Goal: Information Seeking & Learning: Learn about a topic

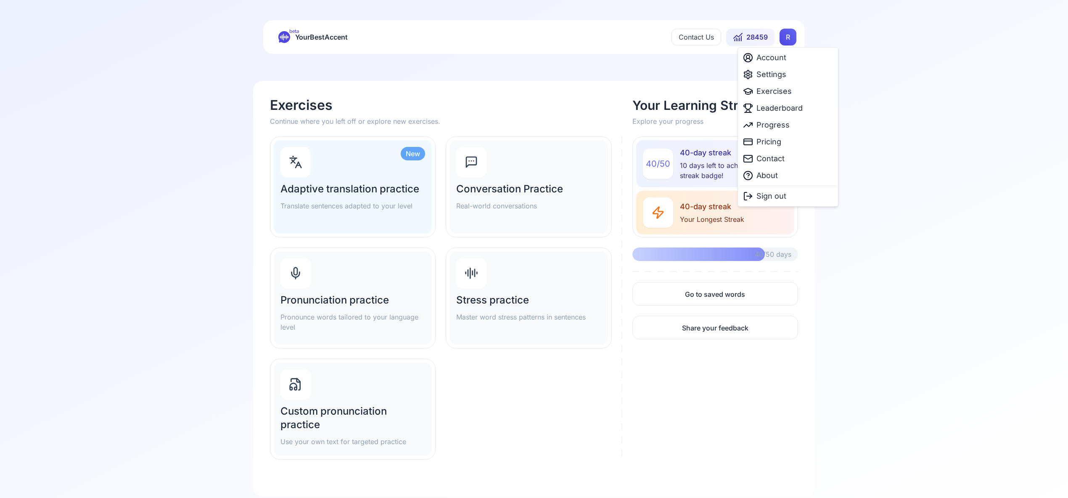
click at [789, 37] on html "beta YourBestAccent Contact Us 28459 R Exercises Continue where you left off or…" at bounding box center [534, 249] width 1068 height 498
click at [782, 73] on span "Settings" at bounding box center [772, 75] width 30 height 12
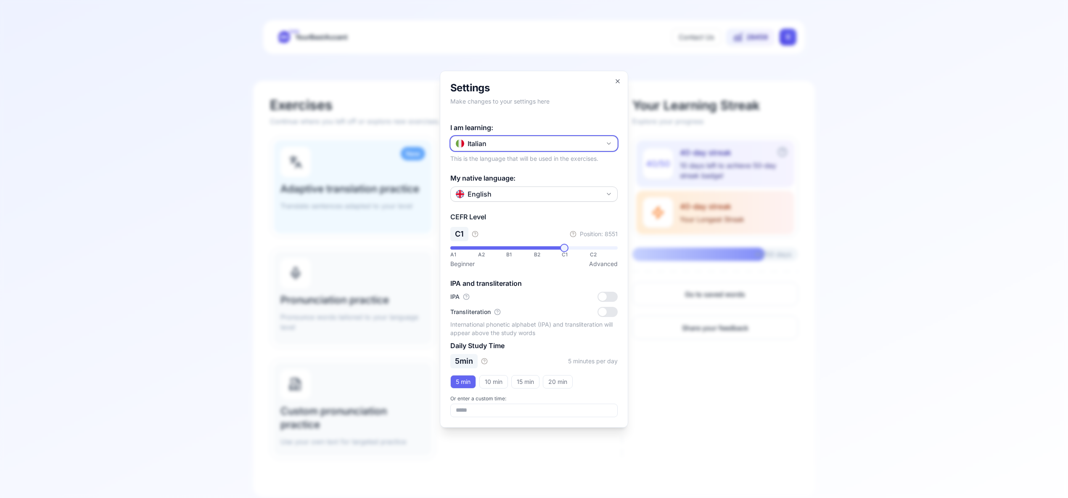
click at [606, 140] on icon "button" at bounding box center [609, 143] width 7 height 7
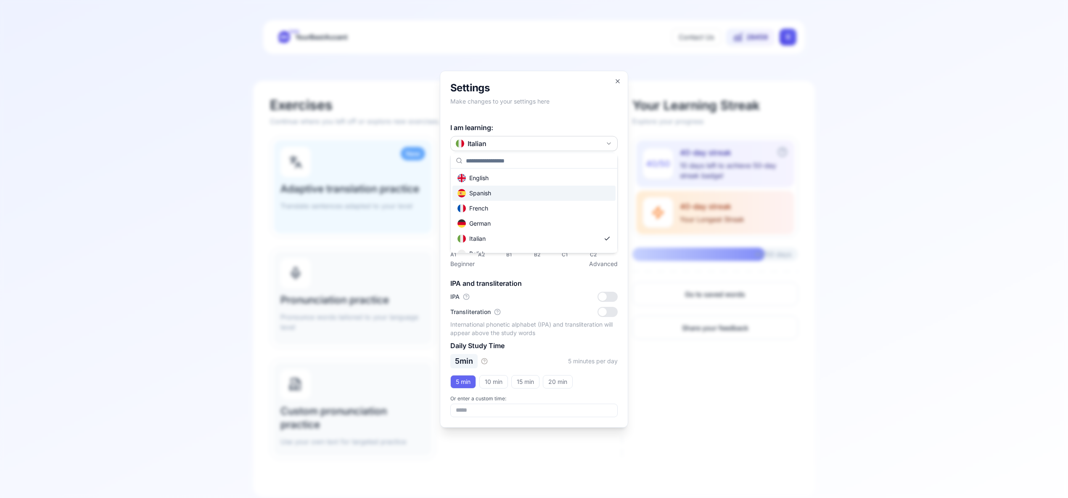
click at [547, 195] on div "Spanish" at bounding box center [534, 192] width 163 height 15
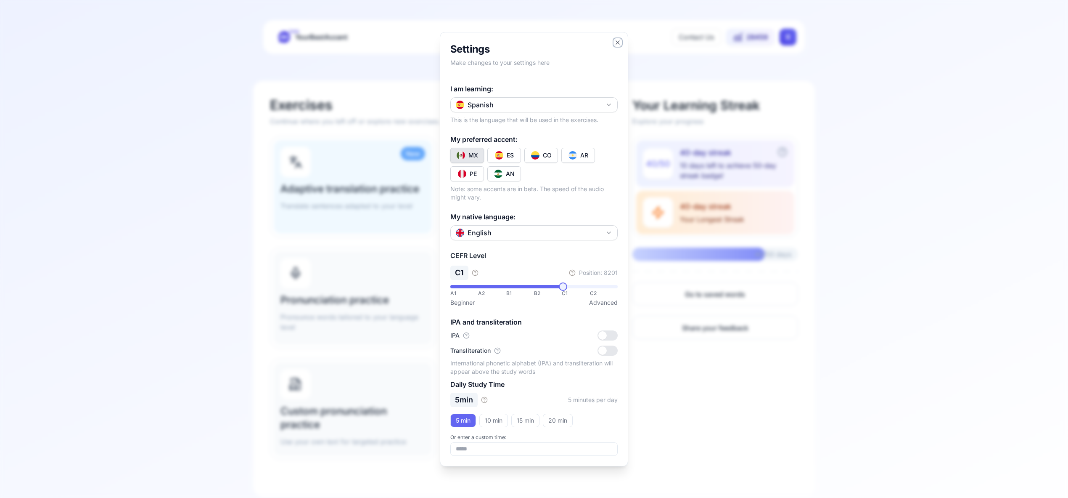
click at [618, 42] on icon "button" at bounding box center [617, 42] width 3 height 3
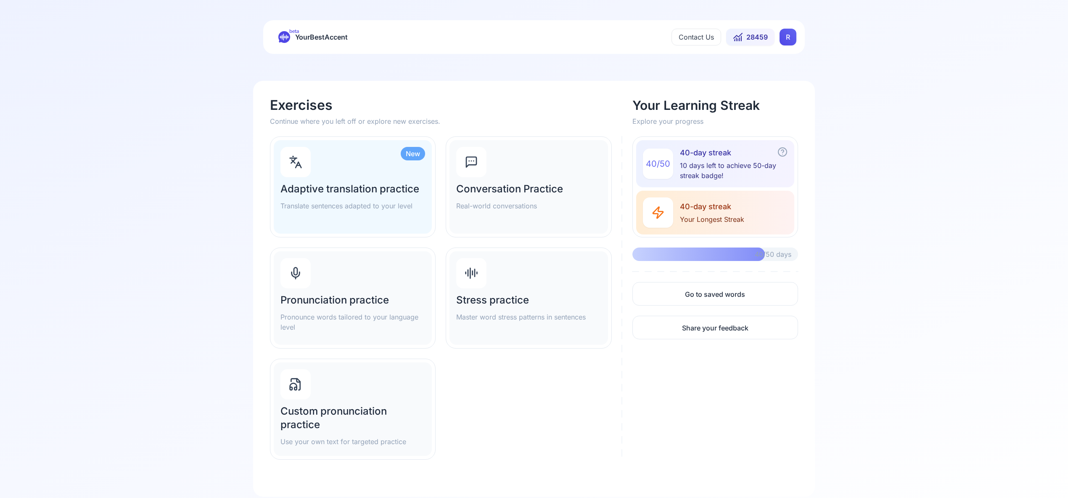
click at [315, 279] on div "Pronunciation practice Pronounce words tailored to your language level" at bounding box center [353, 297] width 158 height 93
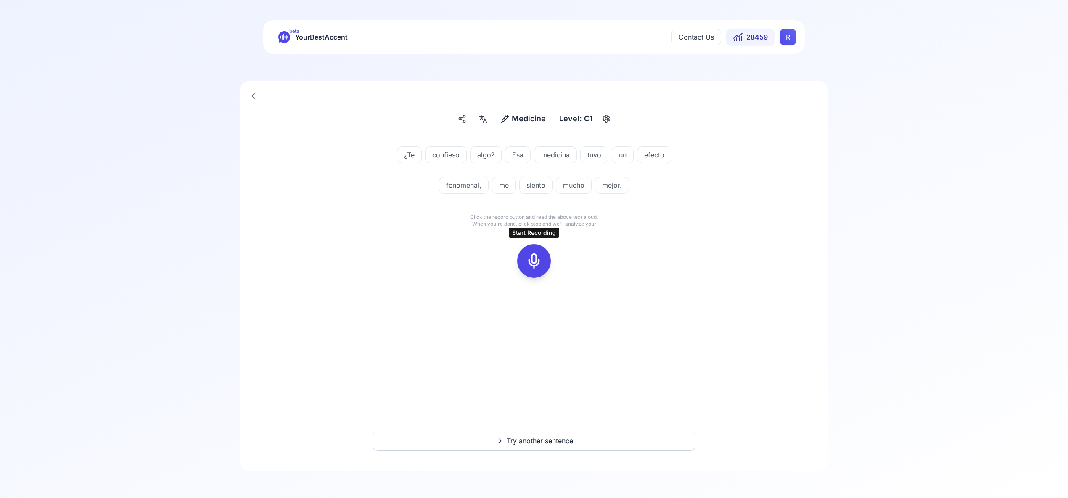
click at [535, 265] on icon at bounding box center [534, 260] width 17 height 17
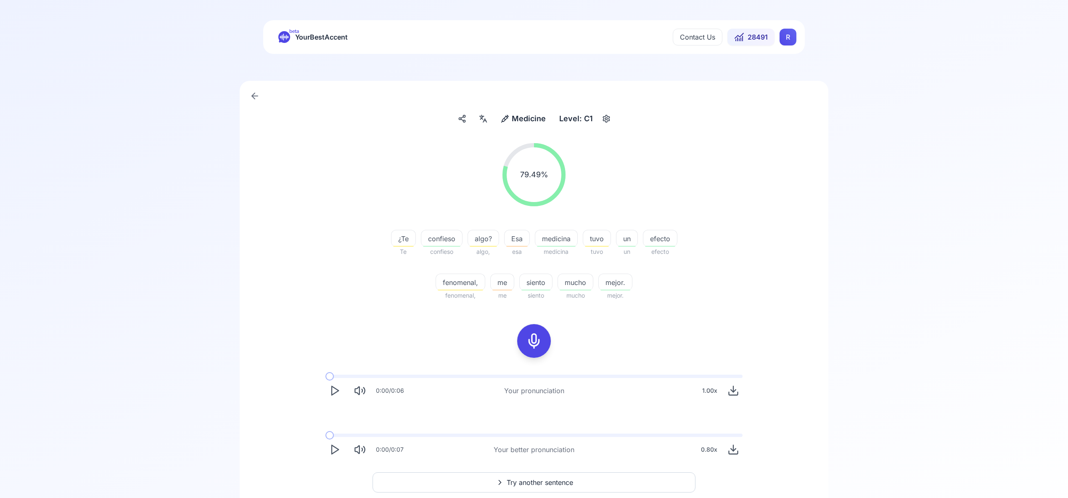
click at [539, 482] on span "Try another sentence" at bounding box center [540, 482] width 66 height 10
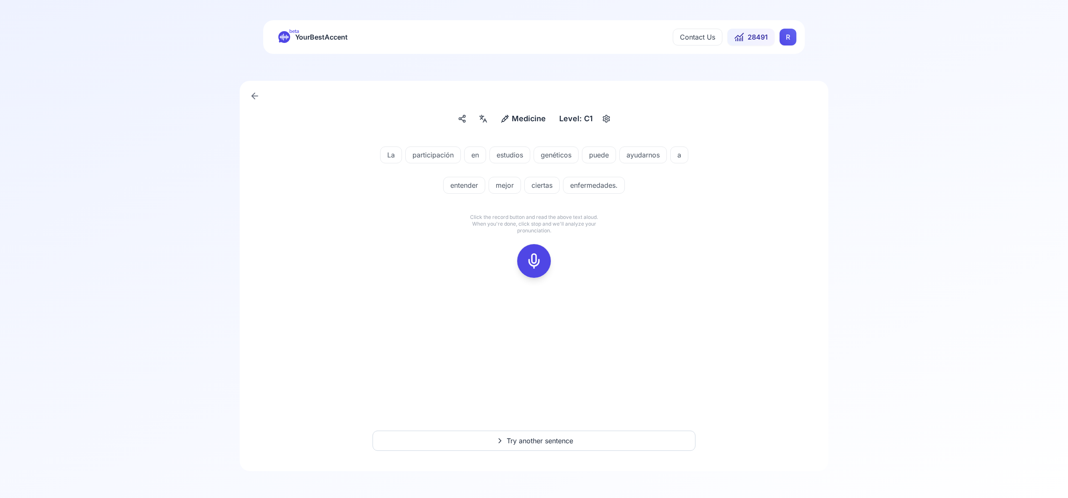
click at [533, 257] on icon at bounding box center [534, 260] width 17 height 17
click at [534, 256] on icon at bounding box center [534, 260] width 17 height 17
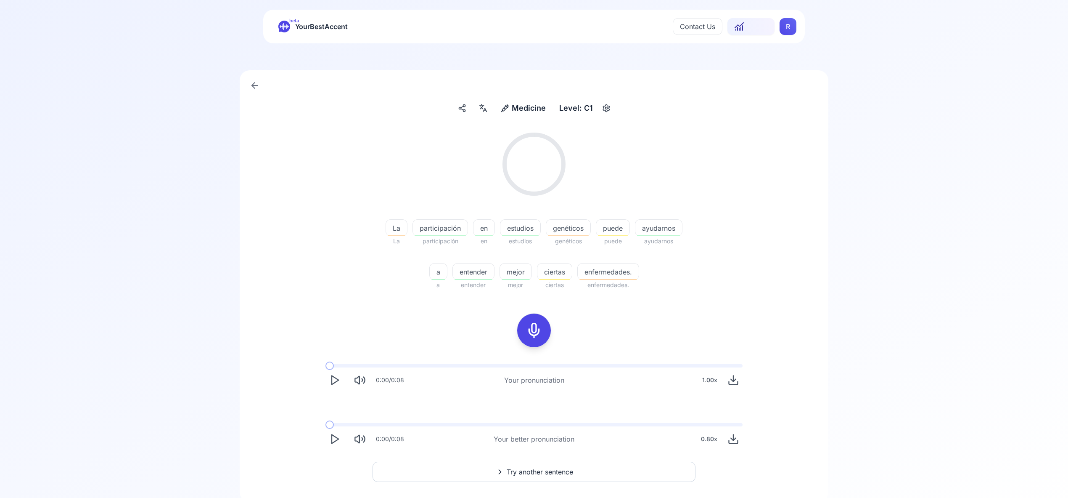
scroll to position [15, 0]
click at [561, 466] on span "Try another sentence" at bounding box center [540, 467] width 66 height 10
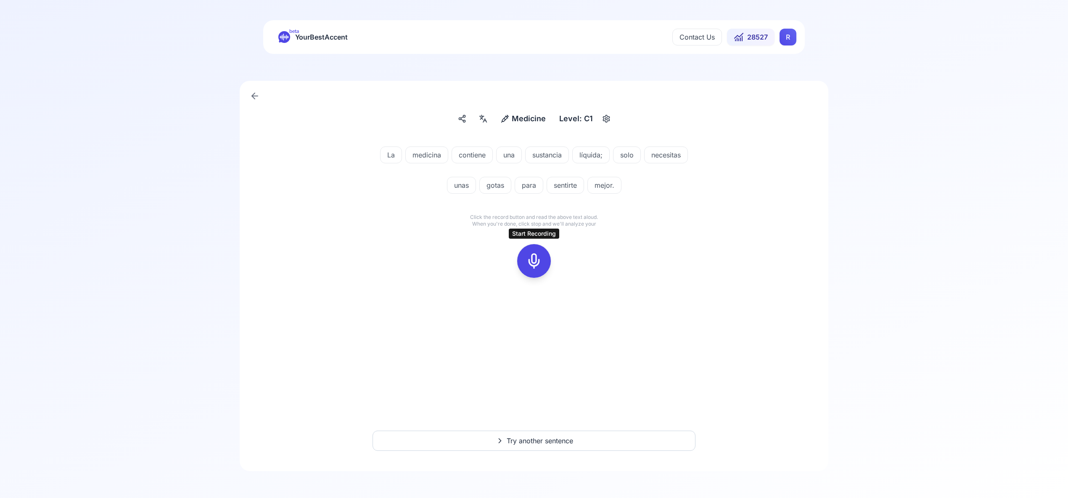
click at [532, 255] on icon at bounding box center [534, 260] width 17 height 17
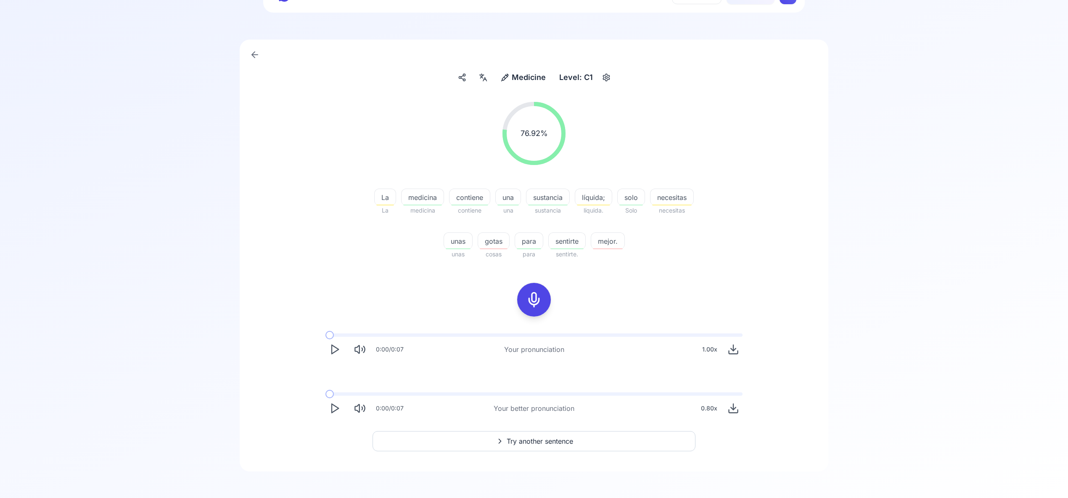
scroll to position [42, 0]
click at [549, 438] on span "Try another sentence" at bounding box center [540, 440] width 66 height 10
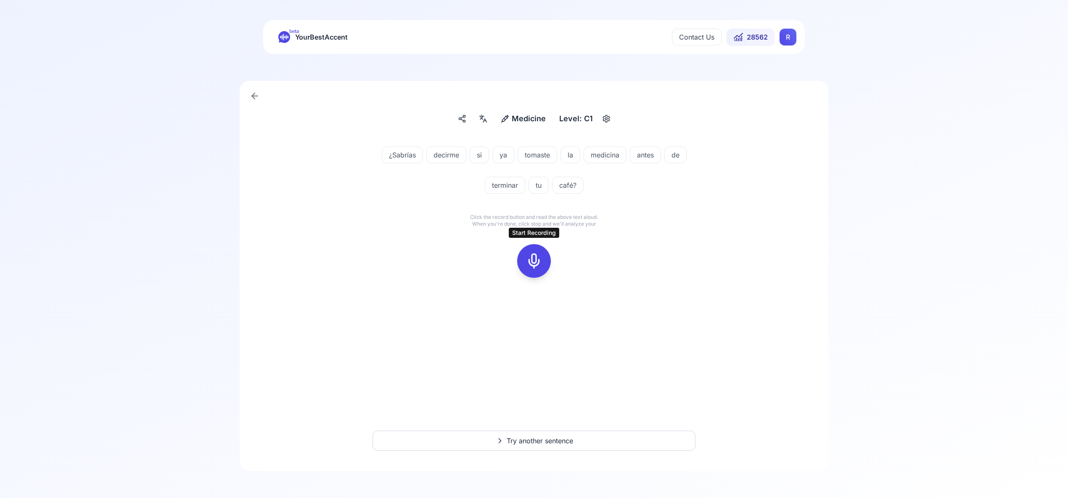
click at [536, 262] on icon at bounding box center [534, 260] width 17 height 17
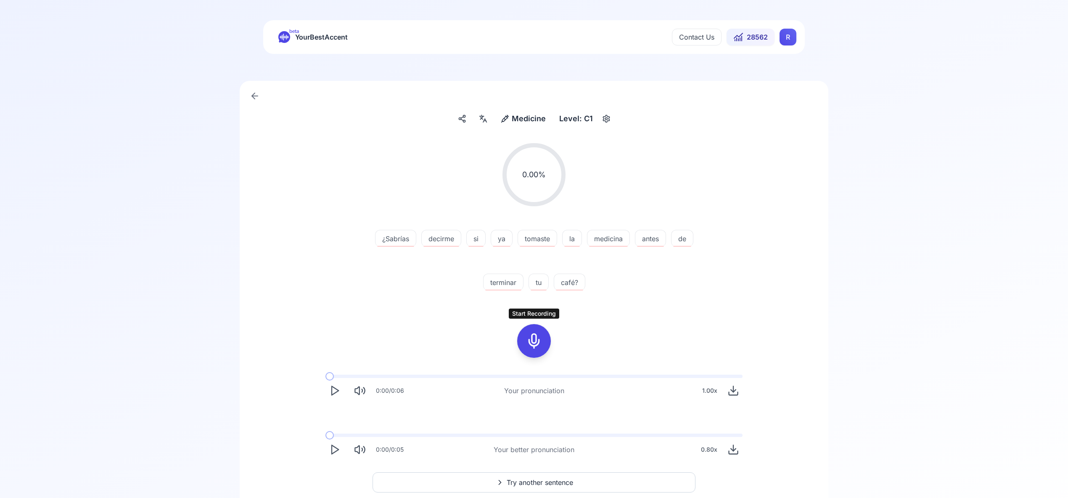
click at [535, 337] on icon at bounding box center [534, 340] width 17 height 17
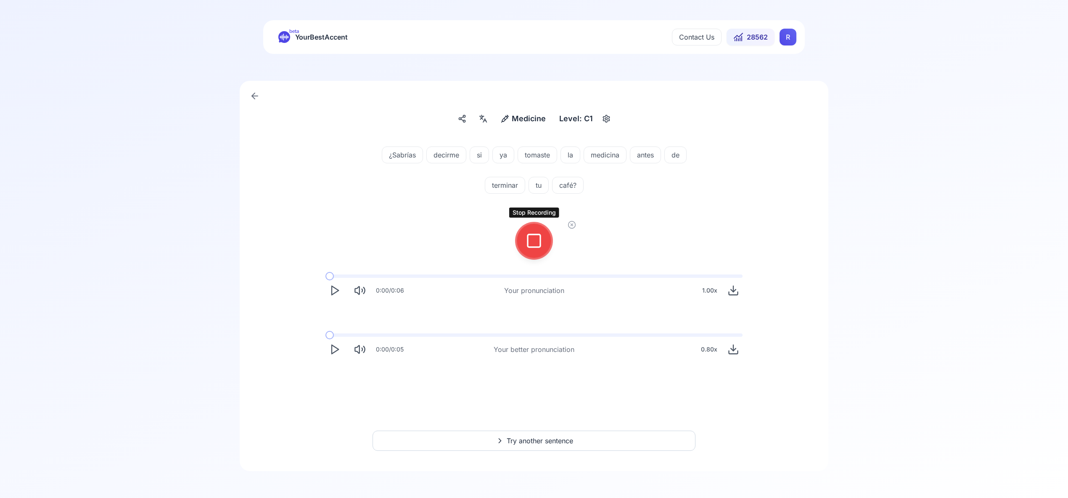
click at [537, 244] on icon at bounding box center [534, 240] width 17 height 17
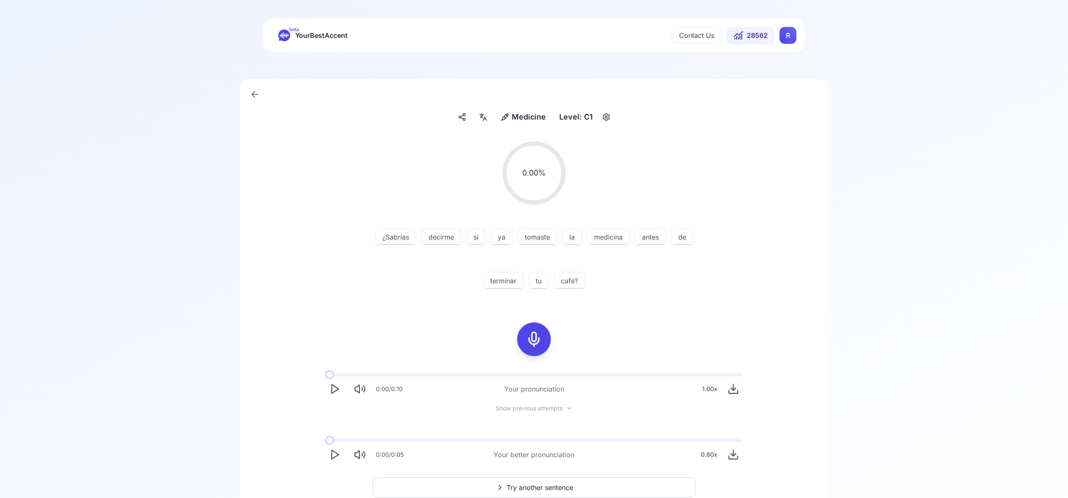
scroll to position [1, 0]
click at [559, 482] on span "Try another sentence" at bounding box center [540, 487] width 66 height 10
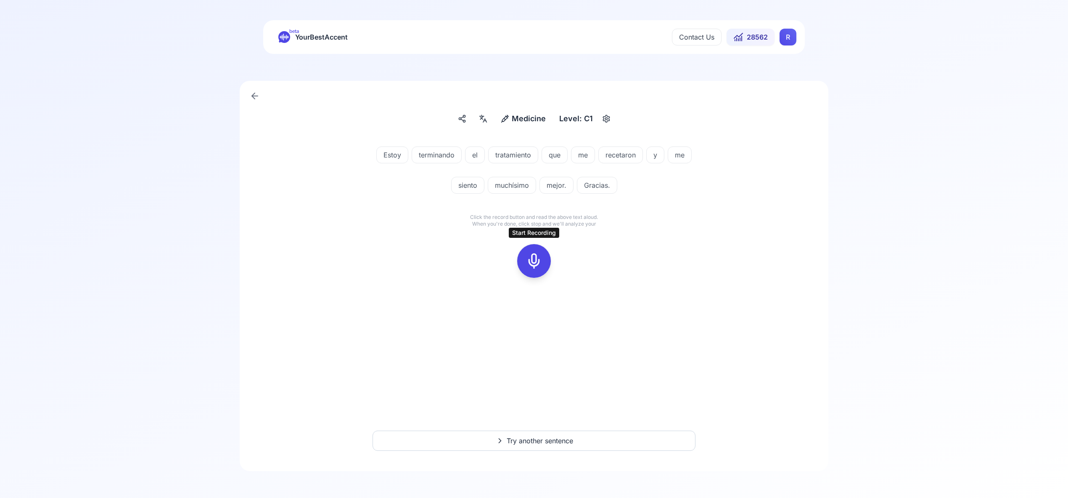
click at [539, 266] on rect at bounding box center [534, 260] width 13 height 13
click at [539, 260] on icon at bounding box center [534, 260] width 17 height 17
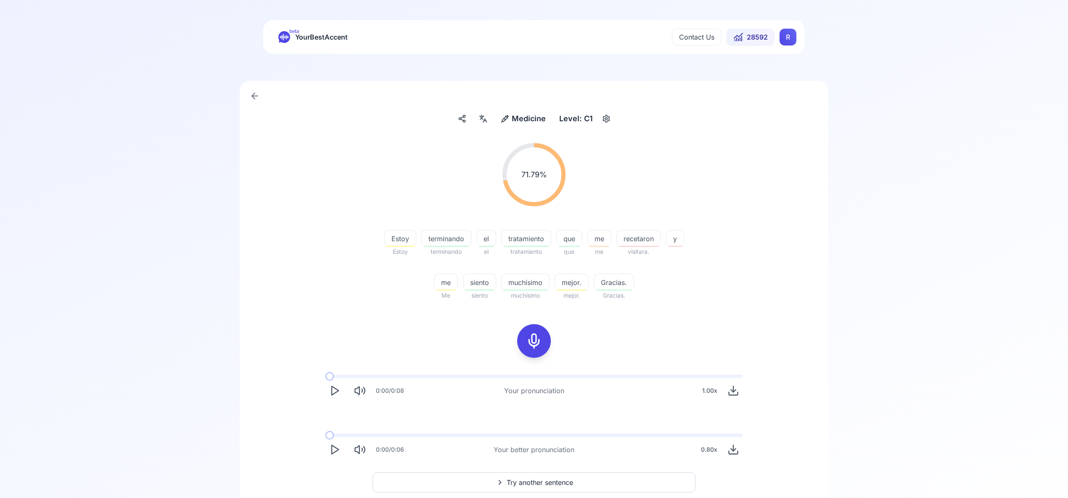
click at [784, 38] on html "beta YourBestAccent Contact Us 28592 R Medicine Medicine Level: C1 71.79 % 71.7…" at bounding box center [534, 249] width 1068 height 498
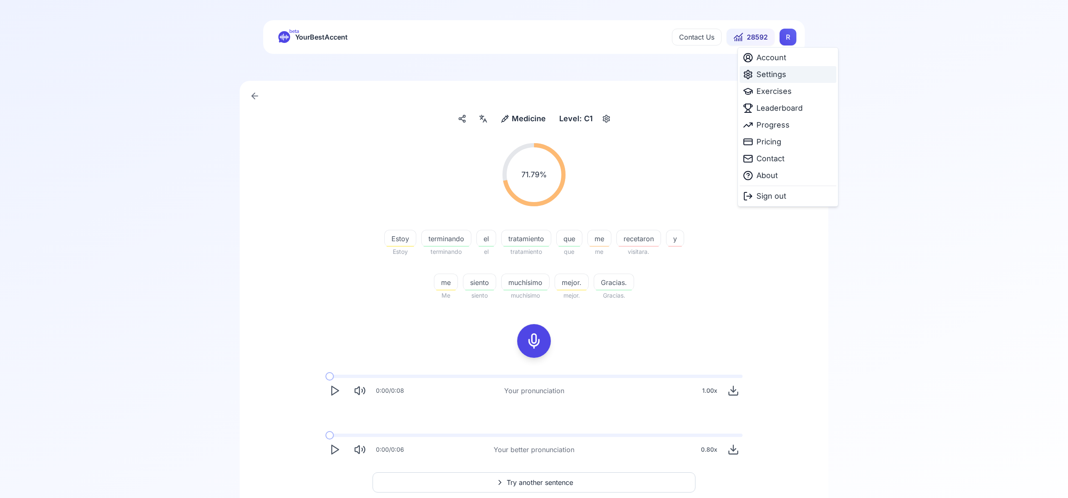
click at [779, 74] on span "Settings" at bounding box center [772, 75] width 30 height 12
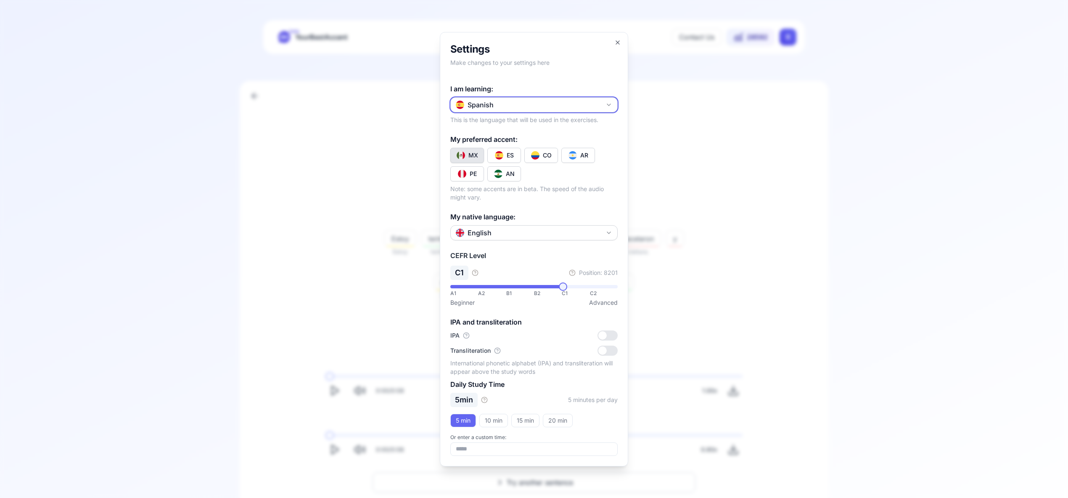
click at [612, 102] on icon "button" at bounding box center [609, 104] width 7 height 7
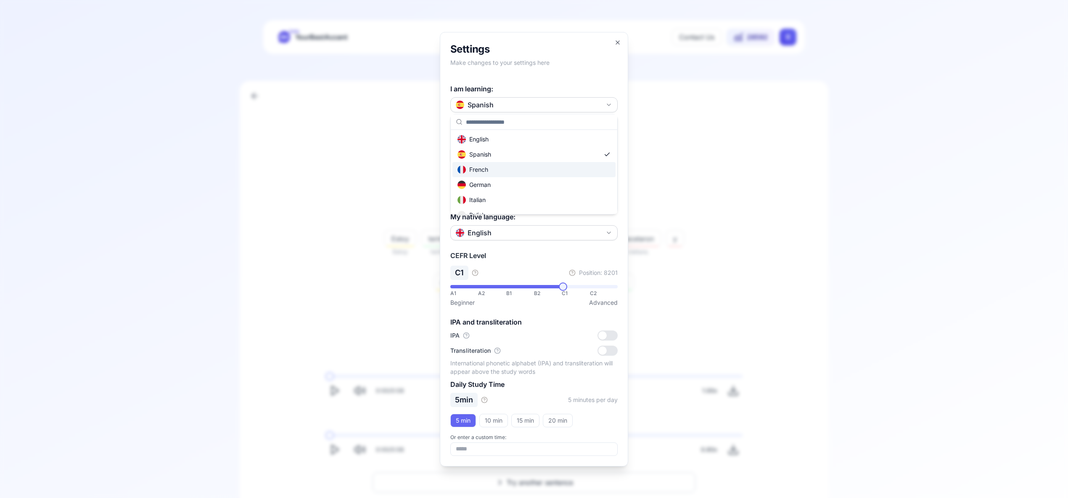
click at [548, 172] on div "French" at bounding box center [534, 169] width 163 height 15
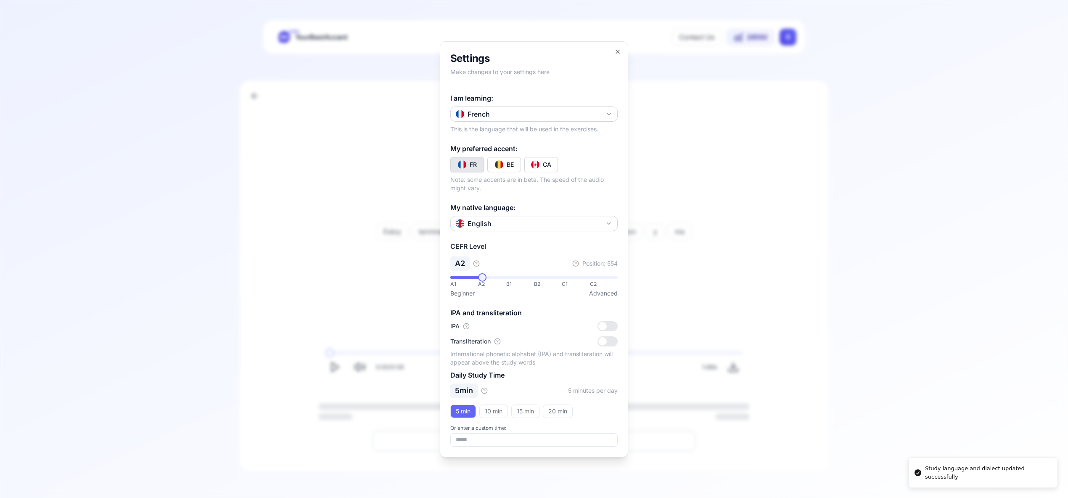
click at [548, 167] on div "CA" at bounding box center [547, 164] width 8 height 8
click at [615, 53] on icon "button" at bounding box center [617, 51] width 7 height 7
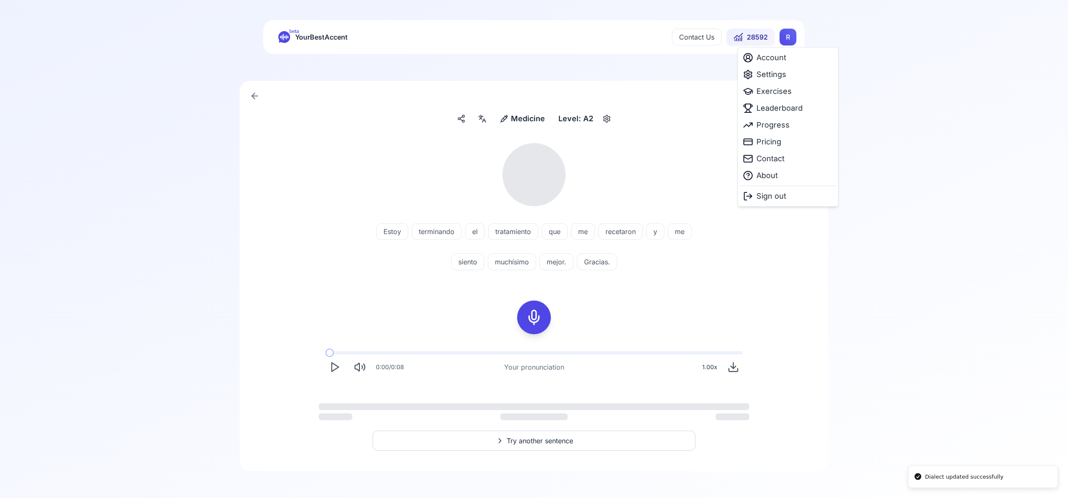
click at [786, 39] on html "Dialect updated successfully beta YourBestAccent Contact Us 28592 R Medicine Me…" at bounding box center [534, 249] width 1068 height 498
click at [773, 94] on span "Exercises" at bounding box center [774, 91] width 35 height 12
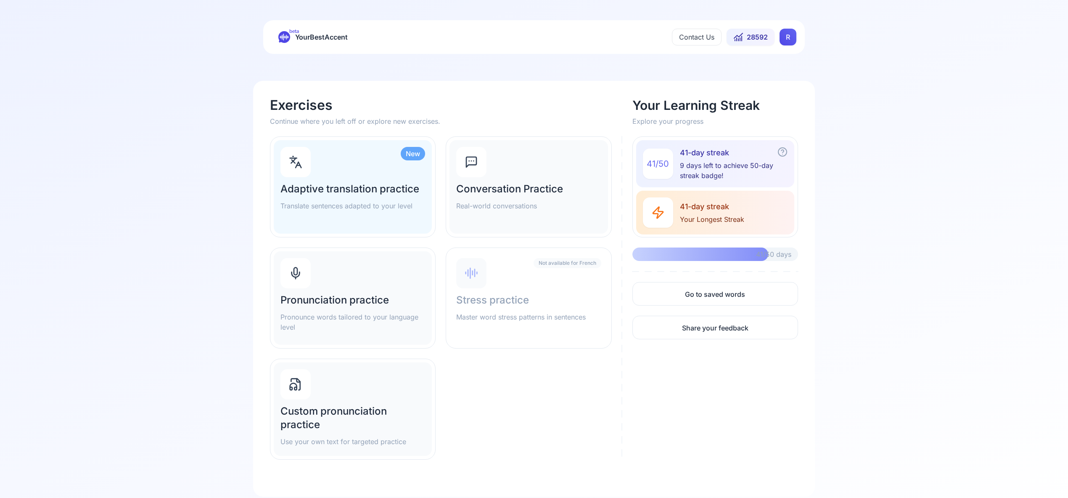
click at [319, 275] on div "Pronunciation practice Pronounce words tailored to your language level" at bounding box center [353, 297] width 158 height 93
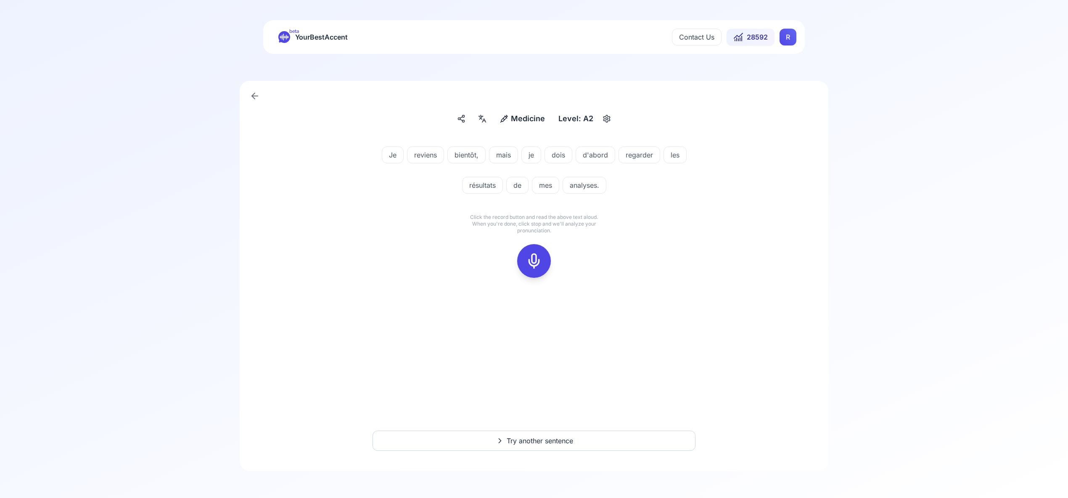
click at [540, 259] on rect at bounding box center [534, 260] width 13 height 13
click at [524, 261] on button at bounding box center [534, 261] width 34 height 34
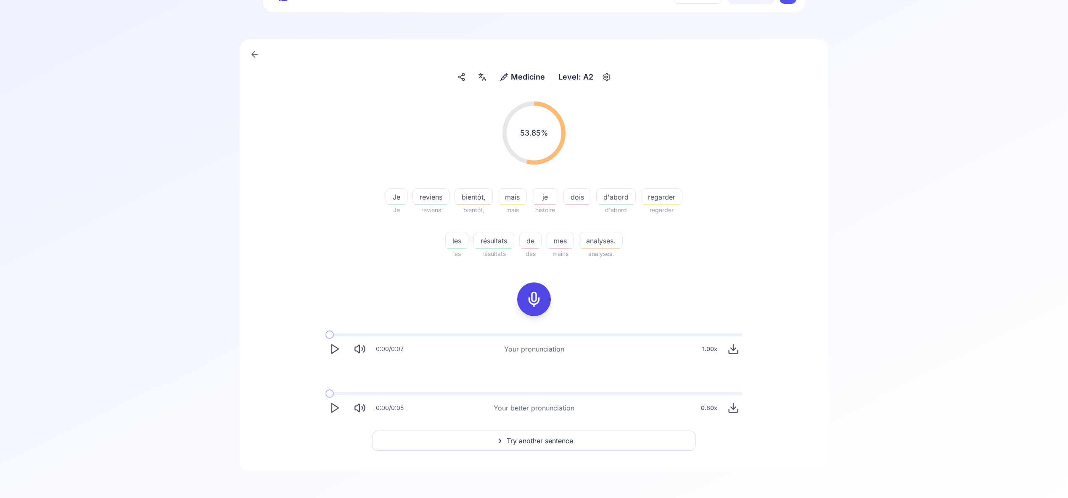
scroll to position [41, 0]
click at [556, 434] on button "Try another sentence" at bounding box center [534, 441] width 323 height 20
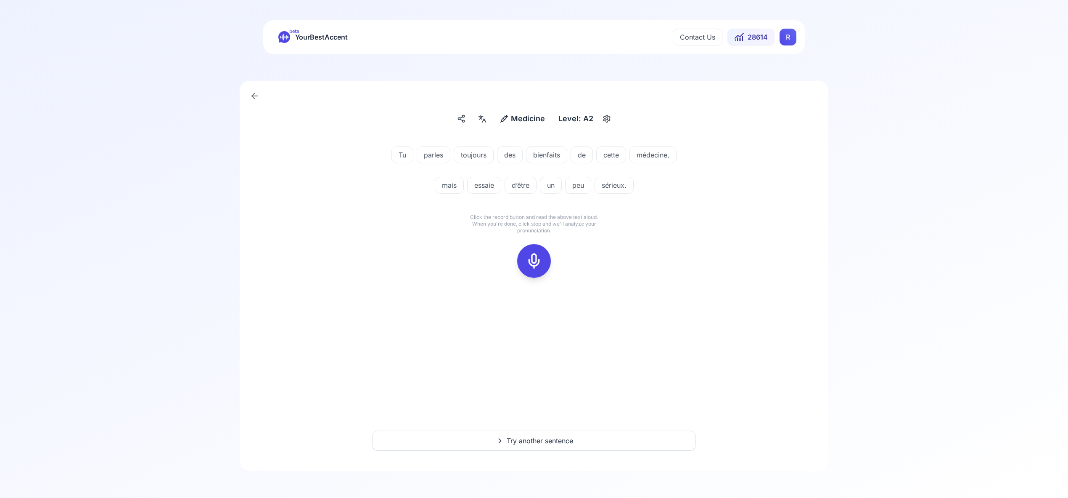
click at [540, 258] on rect at bounding box center [534, 260] width 13 height 13
click at [540, 257] on rect at bounding box center [534, 260] width 13 height 13
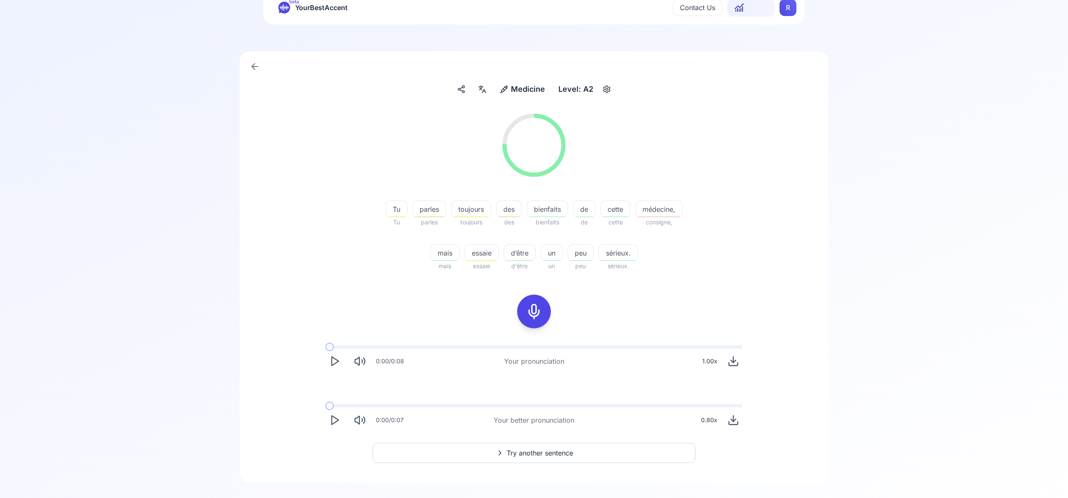
scroll to position [31, 0]
click at [531, 455] on span "Try another sentence" at bounding box center [540, 451] width 66 height 10
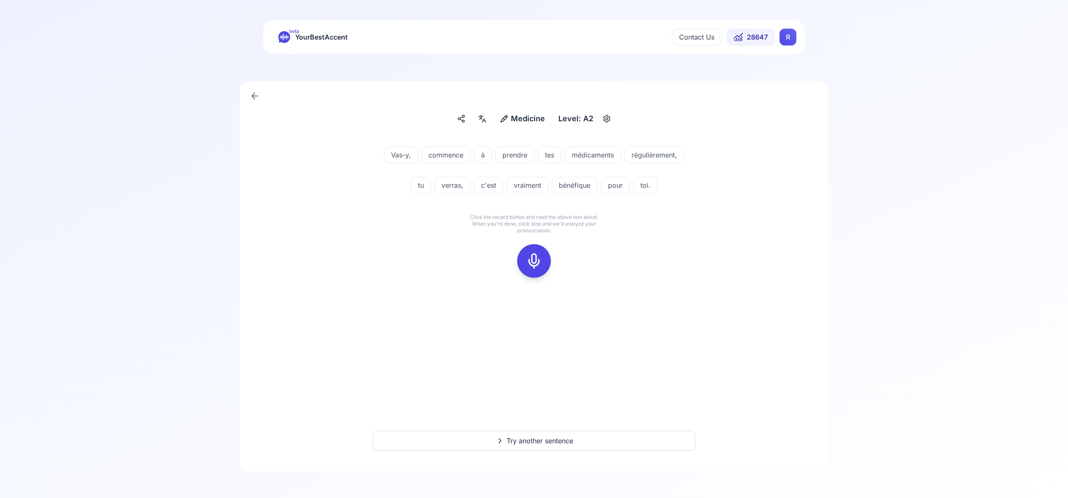
click at [542, 260] on div at bounding box center [534, 261] width 20 height 34
click at [540, 257] on rect at bounding box center [534, 260] width 13 height 13
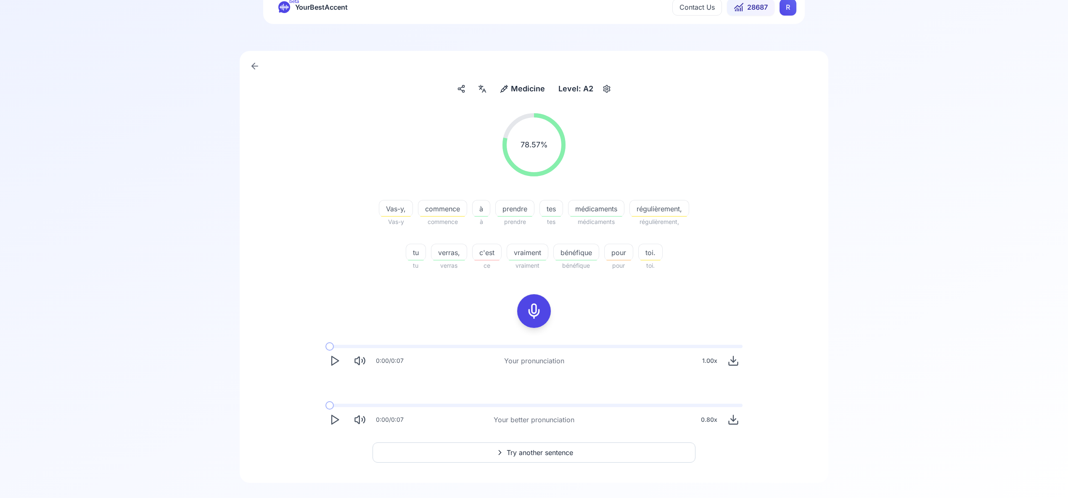
scroll to position [41, 0]
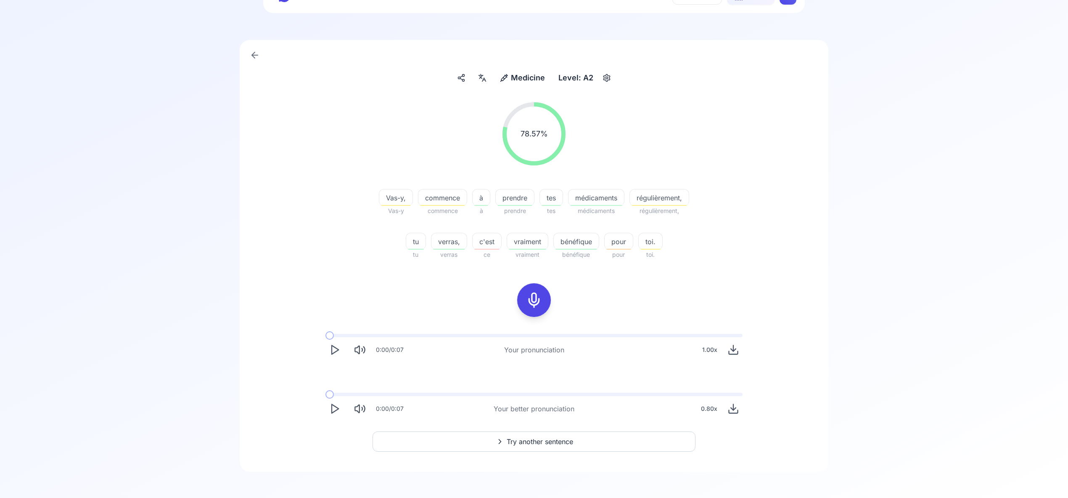
click at [556, 440] on span "Try another sentence" at bounding box center [540, 441] width 66 height 10
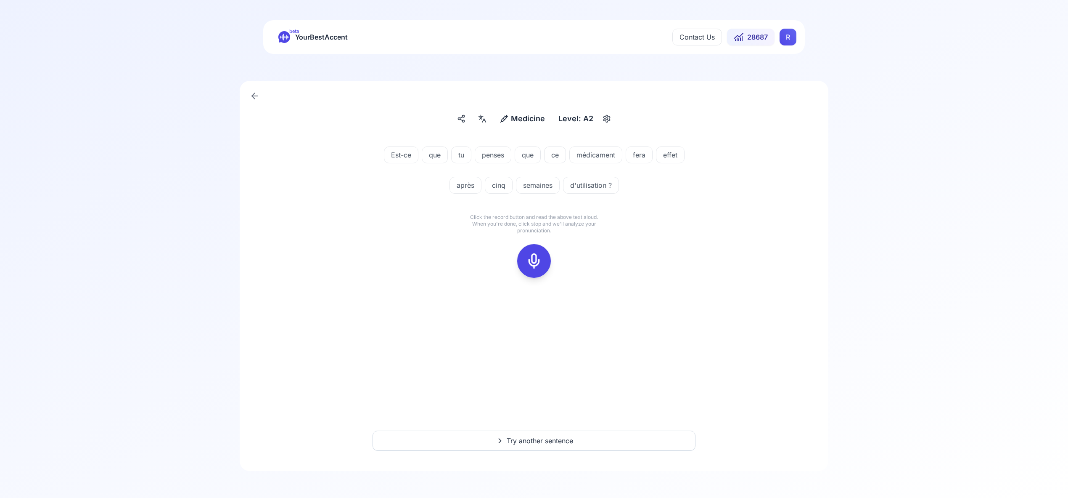
click at [536, 259] on icon at bounding box center [534, 260] width 17 height 17
click at [536, 258] on icon at bounding box center [534, 260] width 17 height 17
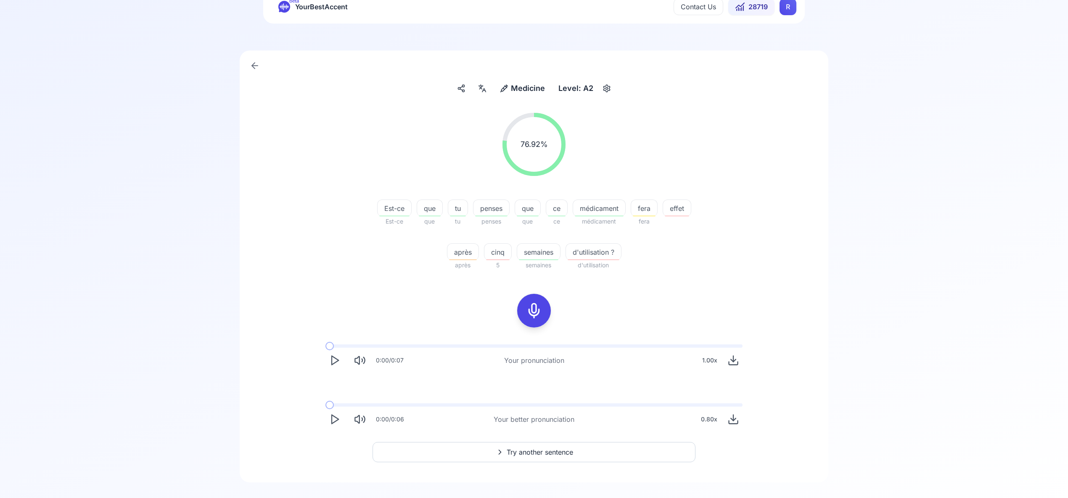
scroll to position [37, 0]
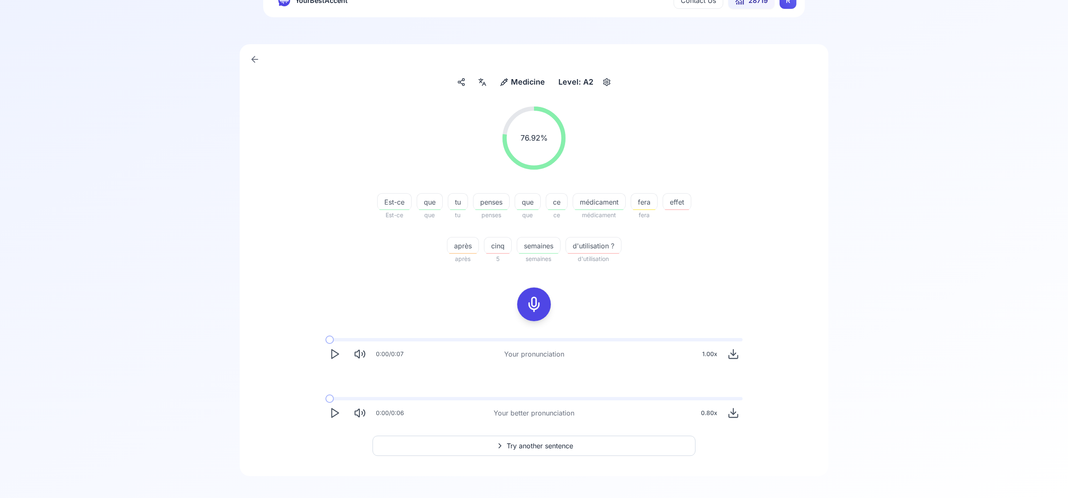
click at [534, 447] on span "Try another sentence" at bounding box center [540, 445] width 66 height 10
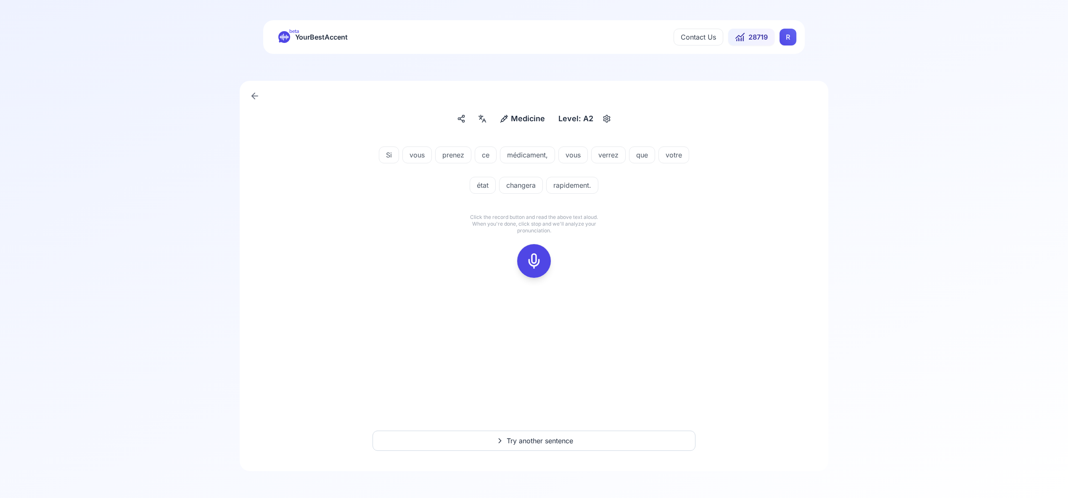
click at [535, 260] on icon at bounding box center [534, 260] width 17 height 17
click at [535, 259] on icon at bounding box center [534, 260] width 17 height 17
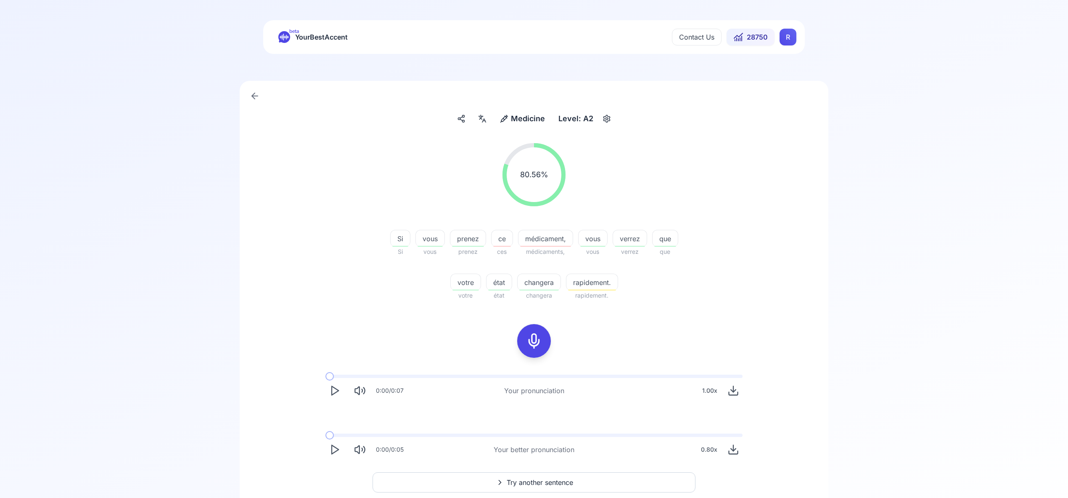
click at [791, 39] on html "beta YourBestAccent Contact Us 28750 R Medicine Medicine Level: A2 80.56 % 80.5…" at bounding box center [534, 249] width 1068 height 498
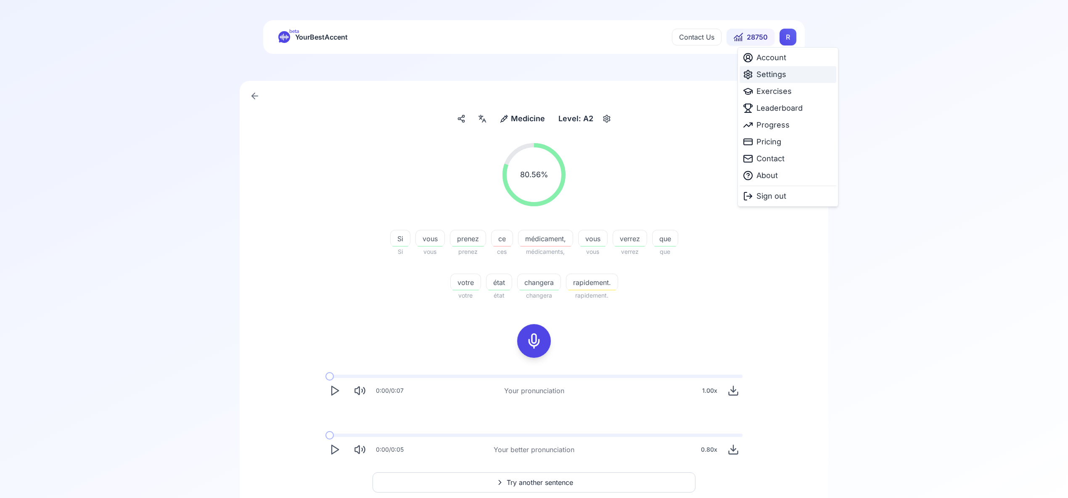
click at [770, 76] on span "Settings" at bounding box center [772, 75] width 30 height 12
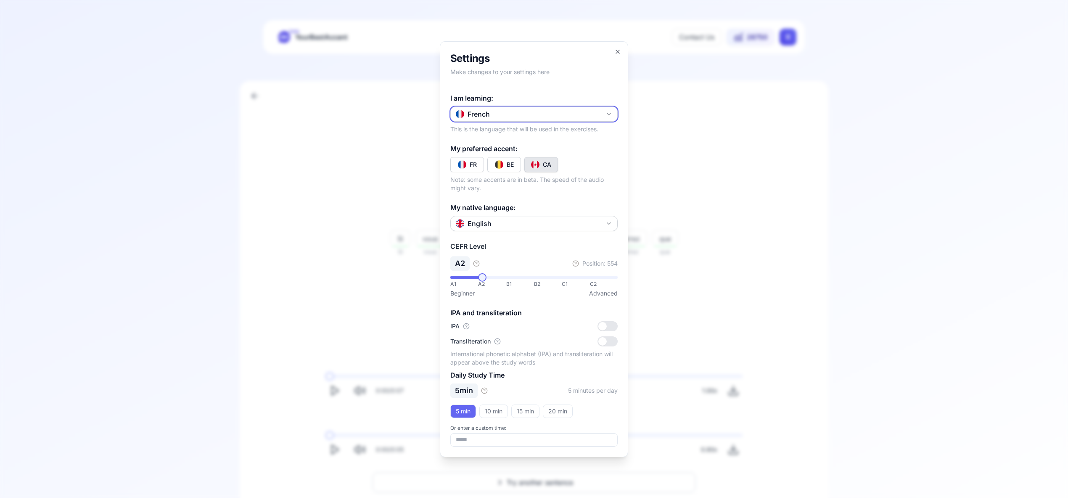
click at [606, 114] on icon "button" at bounding box center [609, 114] width 7 height 7
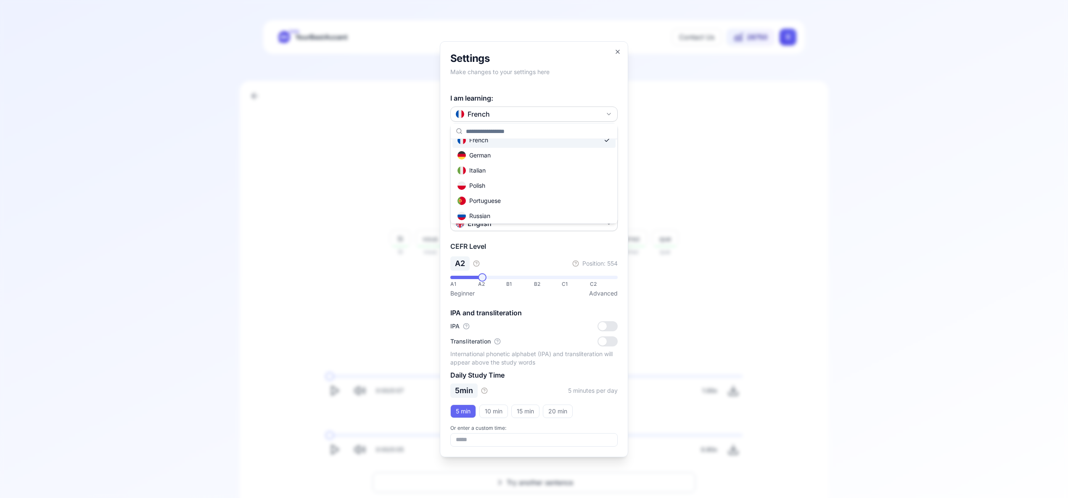
scroll to position [40, 0]
click at [529, 215] on div "Russian" at bounding box center [534, 214] width 163 height 15
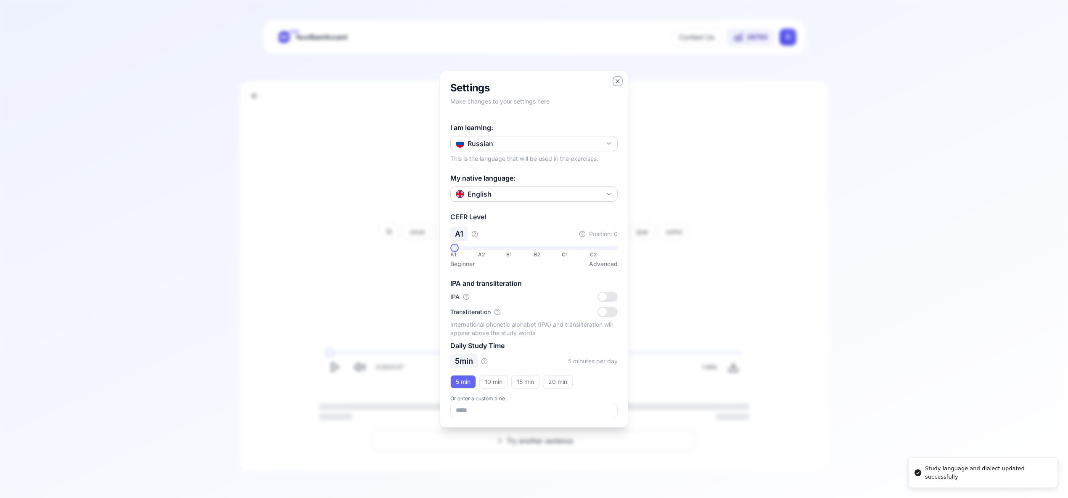
click at [620, 80] on icon "button" at bounding box center [617, 81] width 7 height 7
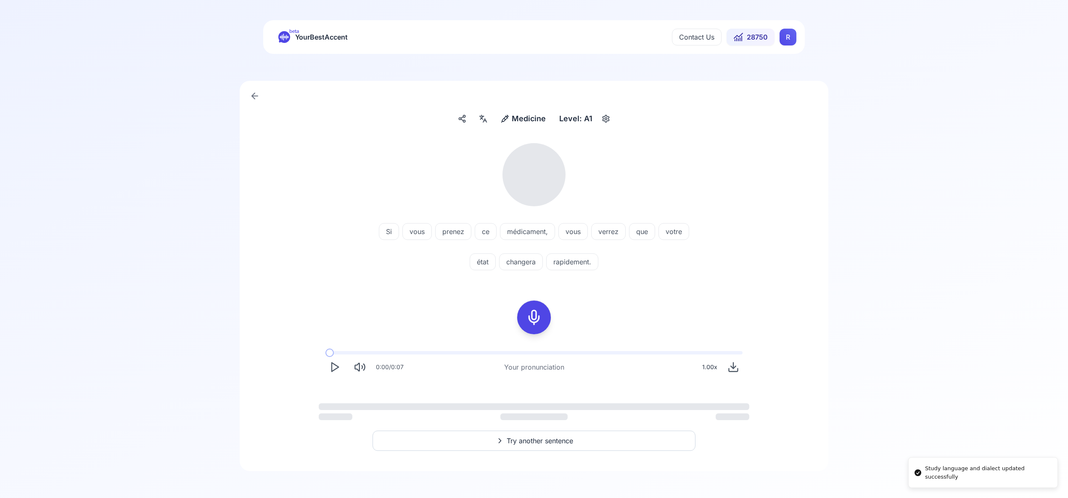
click at [786, 40] on html "Study language and dialect updated successfully beta YourBestAccent Contact Us …" at bounding box center [534, 249] width 1068 height 498
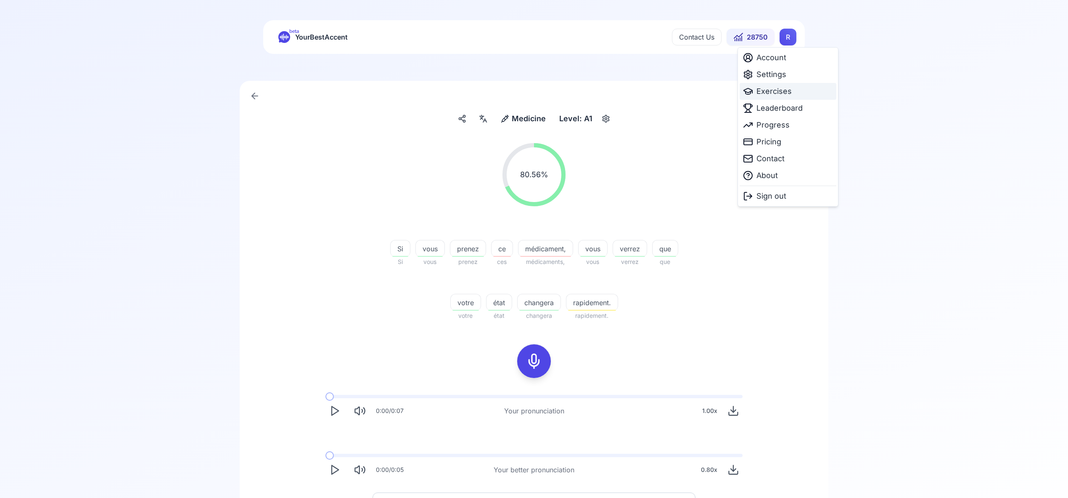
click at [783, 91] on span "Exercises" at bounding box center [774, 91] width 35 height 12
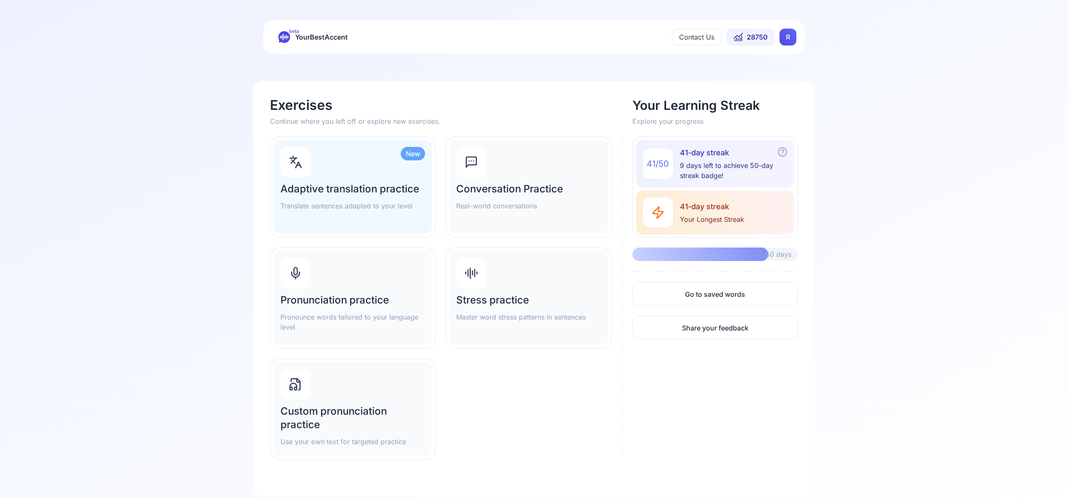
click at [326, 276] on div "Pronunciation practice Pronounce words tailored to your language level" at bounding box center [353, 297] width 158 height 93
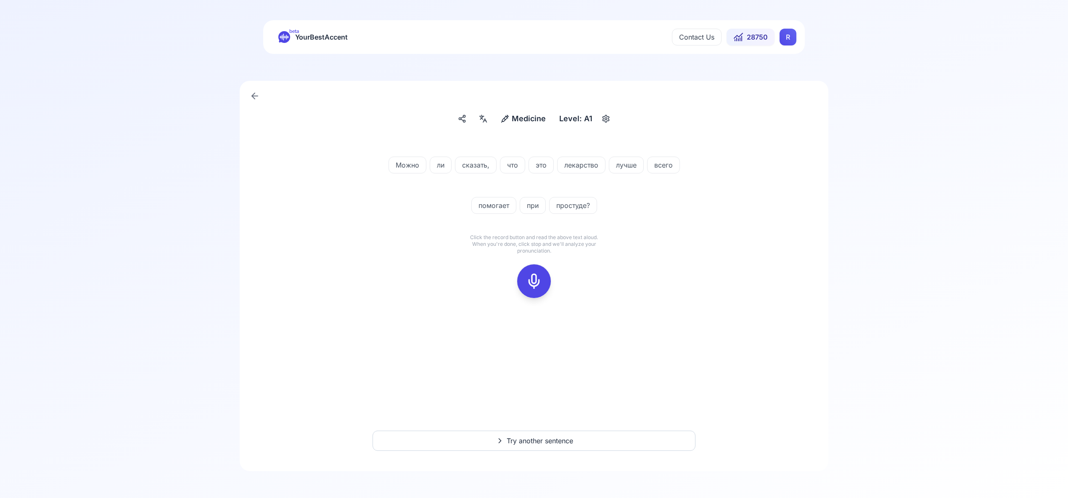
click at [536, 270] on div at bounding box center [534, 281] width 20 height 34
click at [536, 285] on icon at bounding box center [534, 281] width 17 height 17
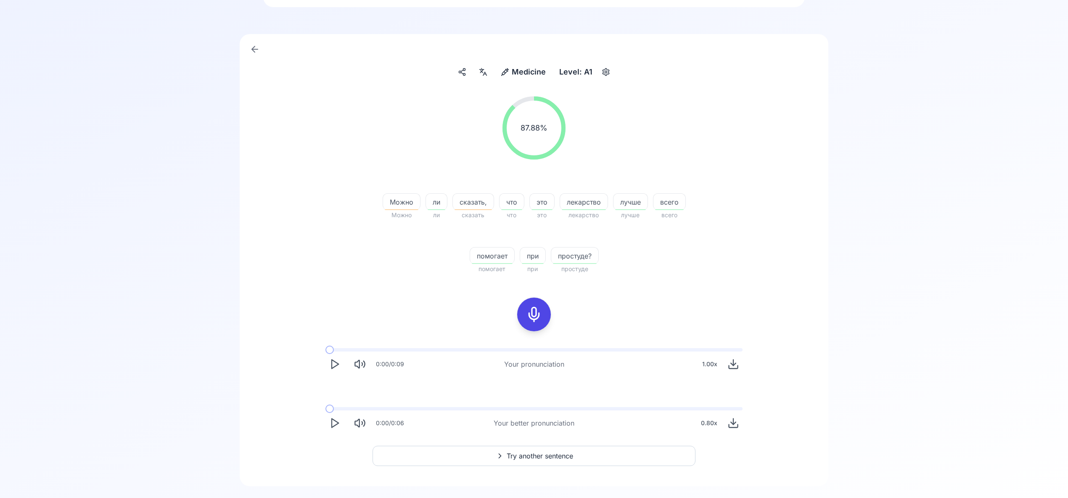
scroll to position [52, 0]
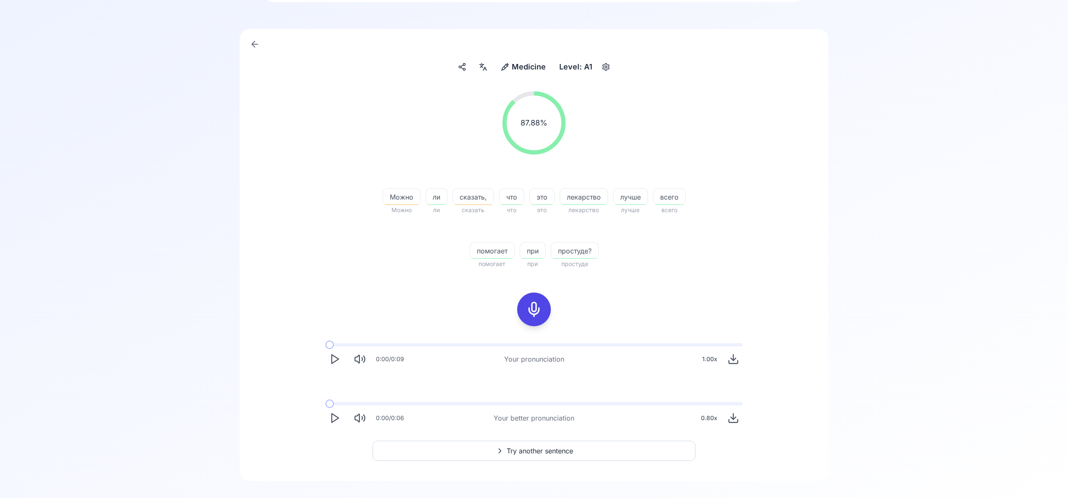
click at [532, 444] on button "Try another sentence" at bounding box center [534, 450] width 323 height 20
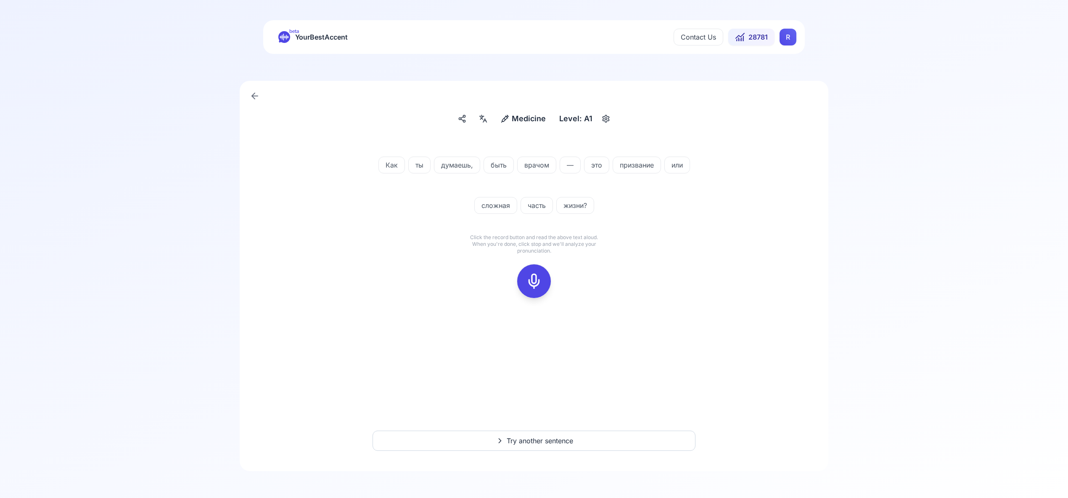
click at [539, 278] on icon at bounding box center [534, 281] width 17 height 17
click at [534, 277] on icon at bounding box center [534, 281] width 17 height 17
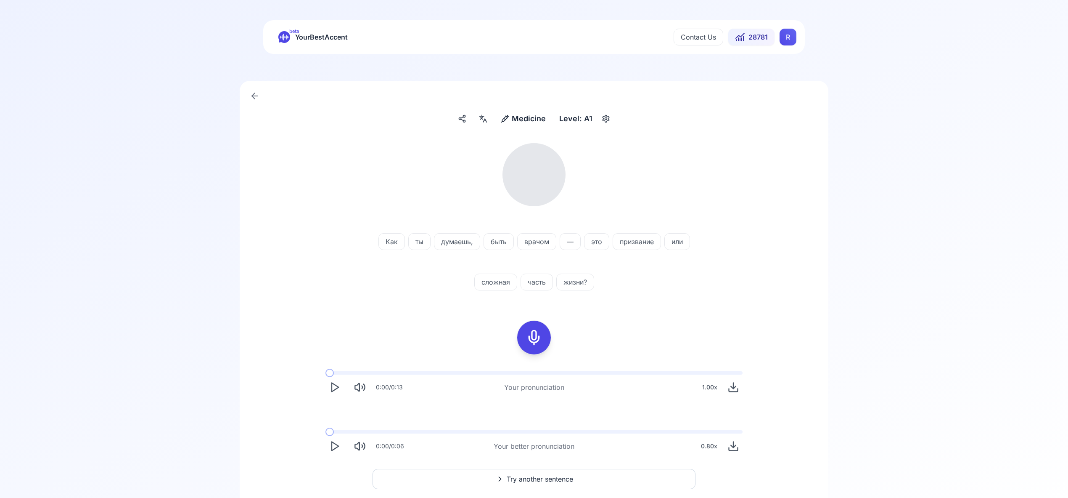
click at [487, 120] on icon at bounding box center [484, 120] width 3 height 3
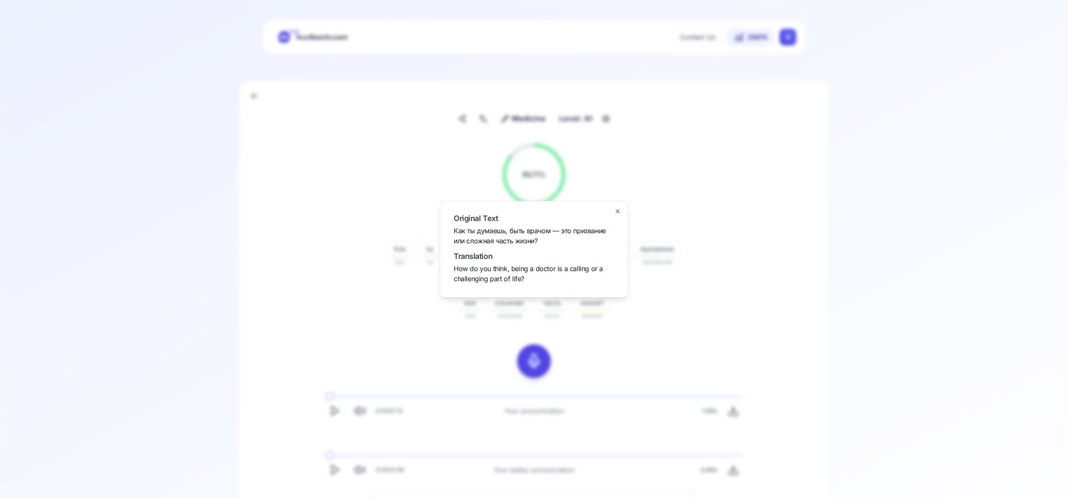
click at [618, 209] on icon "button" at bounding box center [617, 210] width 3 height 3
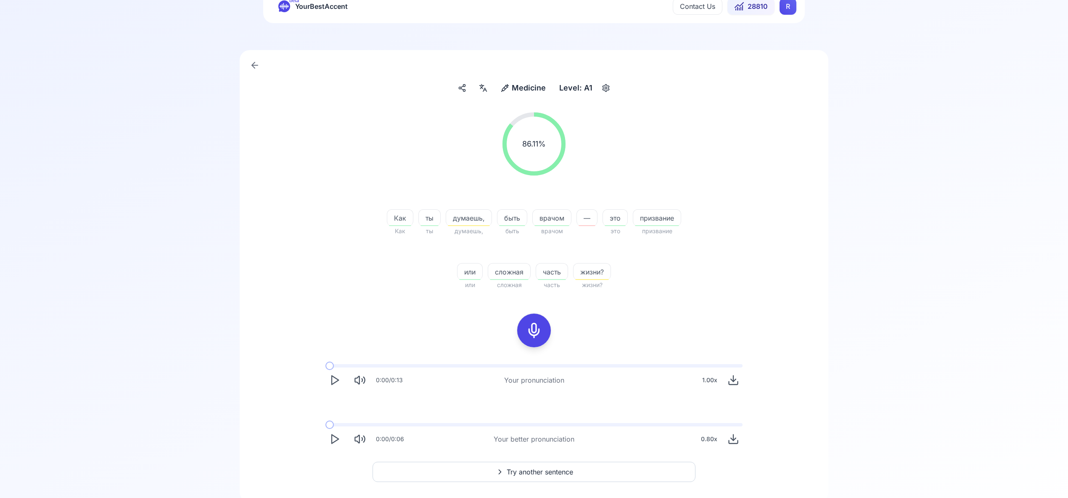
scroll to position [56, 0]
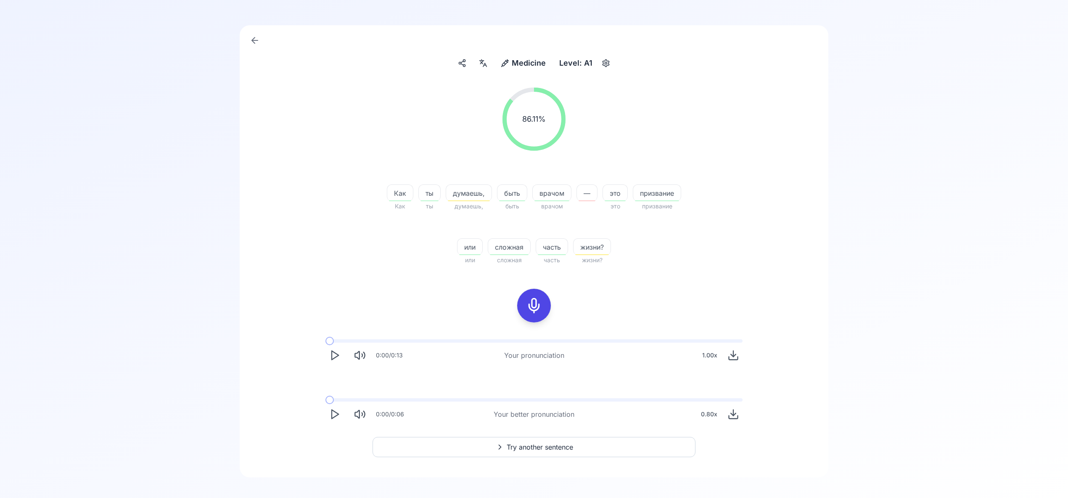
click at [530, 442] on span "Try another sentence" at bounding box center [540, 447] width 66 height 10
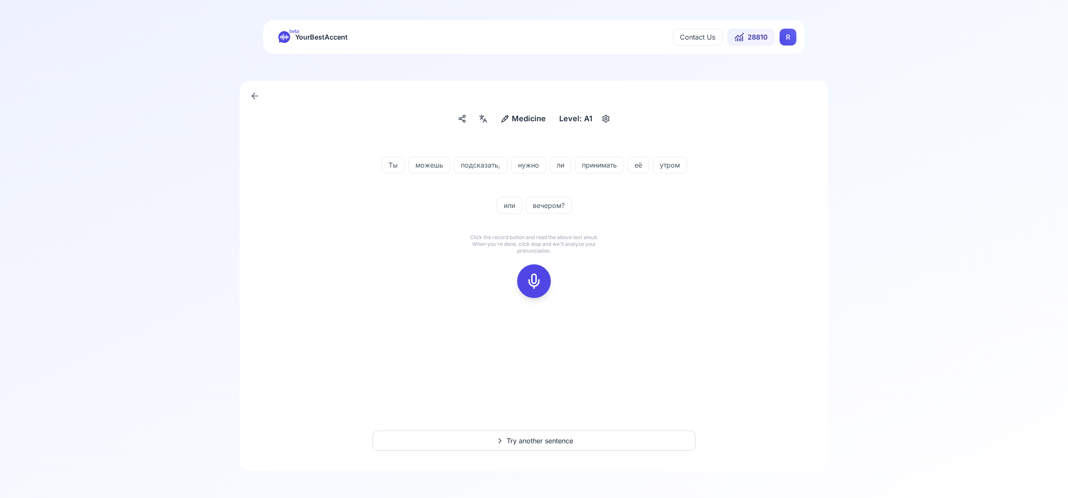
click at [534, 276] on icon at bounding box center [534, 281] width 17 height 17
click at [536, 287] on rect at bounding box center [534, 281] width 13 height 13
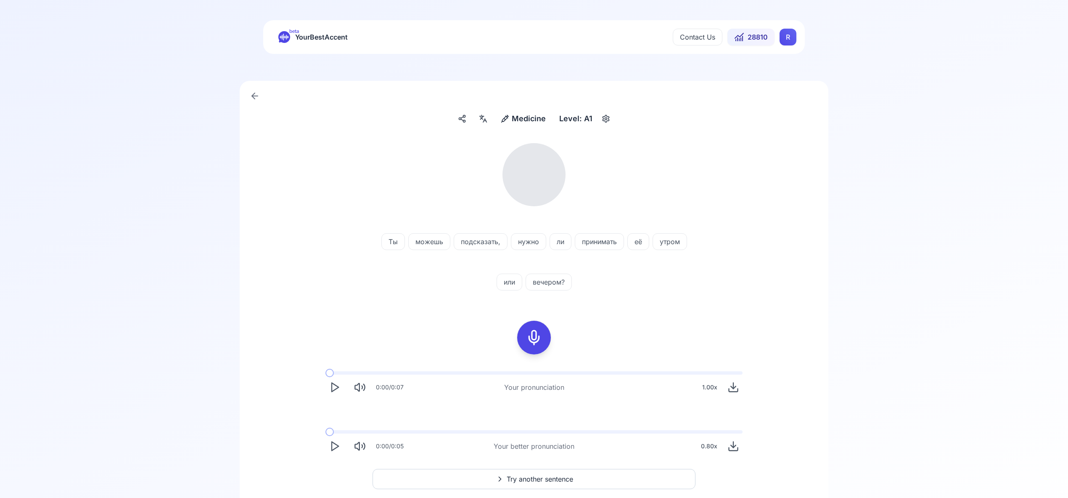
click at [488, 119] on icon at bounding box center [483, 118] width 10 height 8
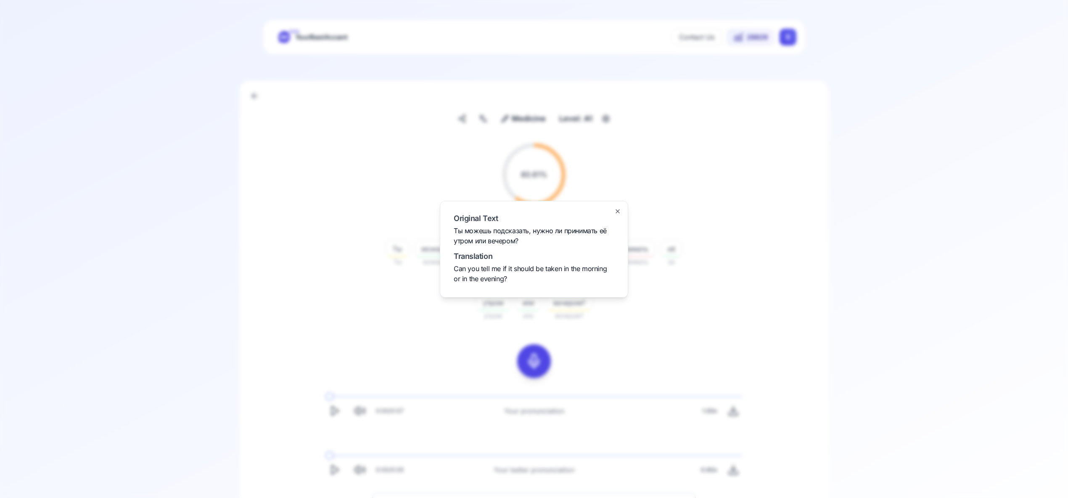
click at [619, 212] on icon "button" at bounding box center [617, 211] width 7 height 7
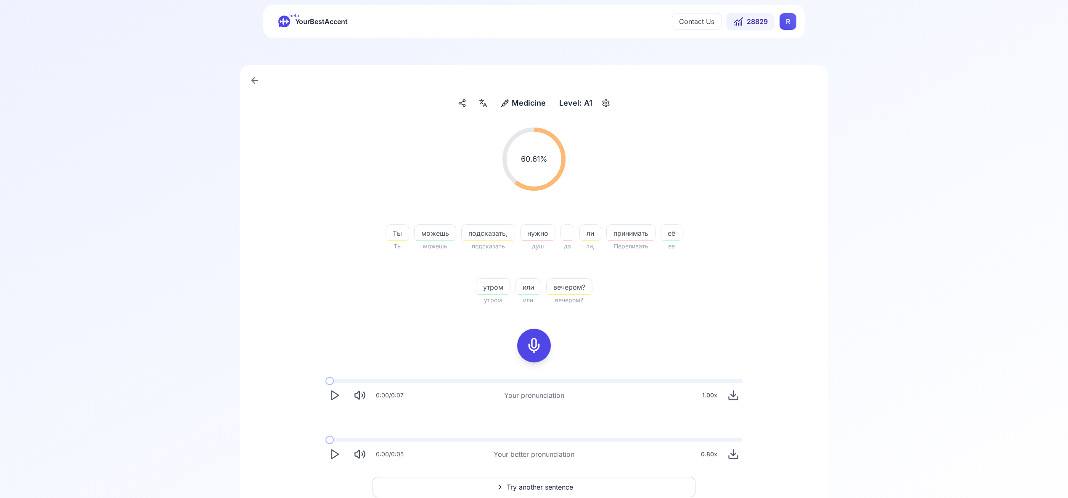
scroll to position [21, 0]
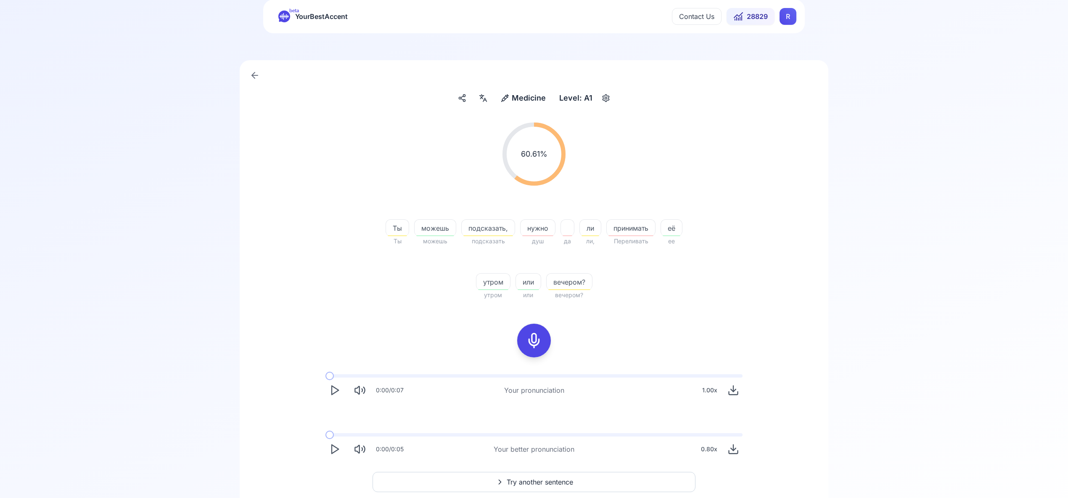
click at [540, 480] on span "Try another sentence" at bounding box center [540, 482] width 66 height 10
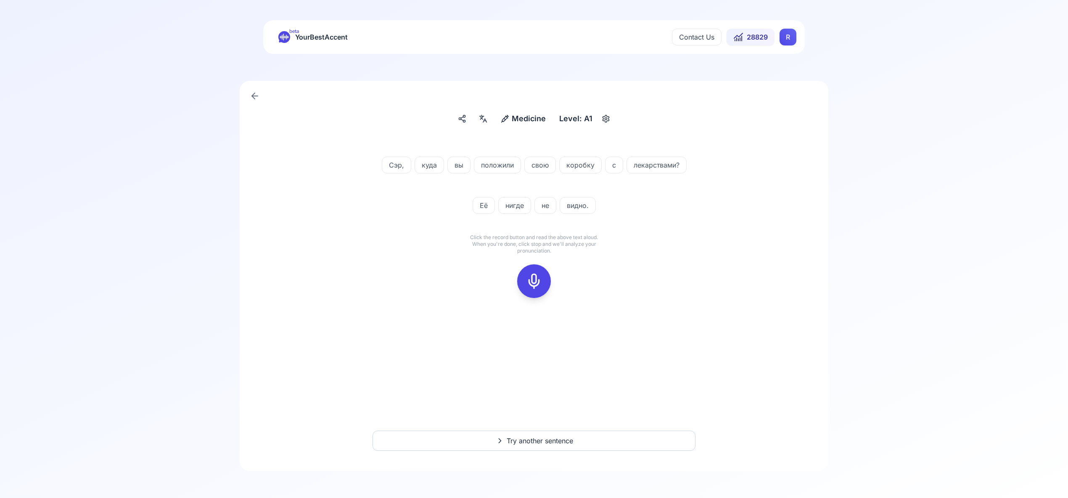
click at [536, 281] on icon at bounding box center [534, 281] width 17 height 17
click at [536, 275] on icon at bounding box center [534, 281] width 17 height 17
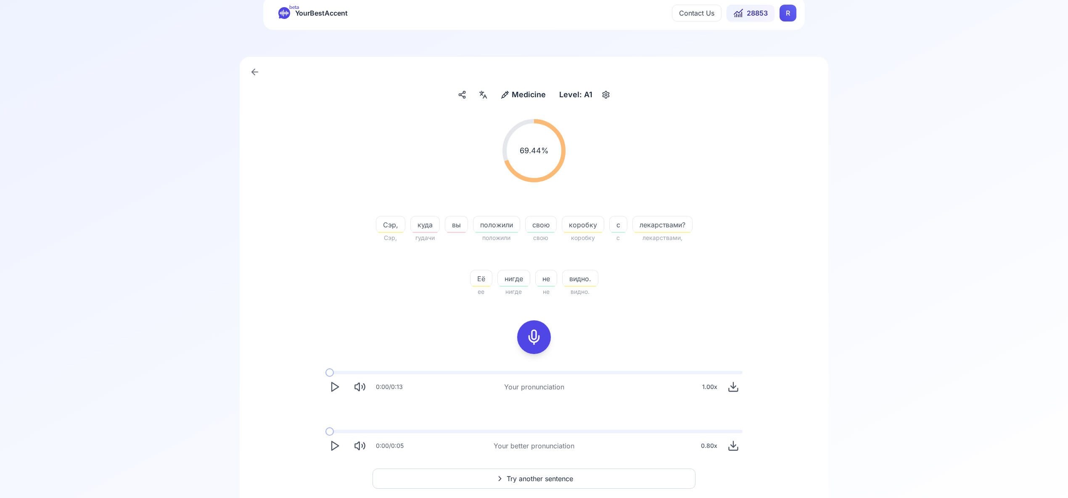
scroll to position [26, 0]
click at [538, 477] on span "Try another sentence" at bounding box center [540, 476] width 66 height 10
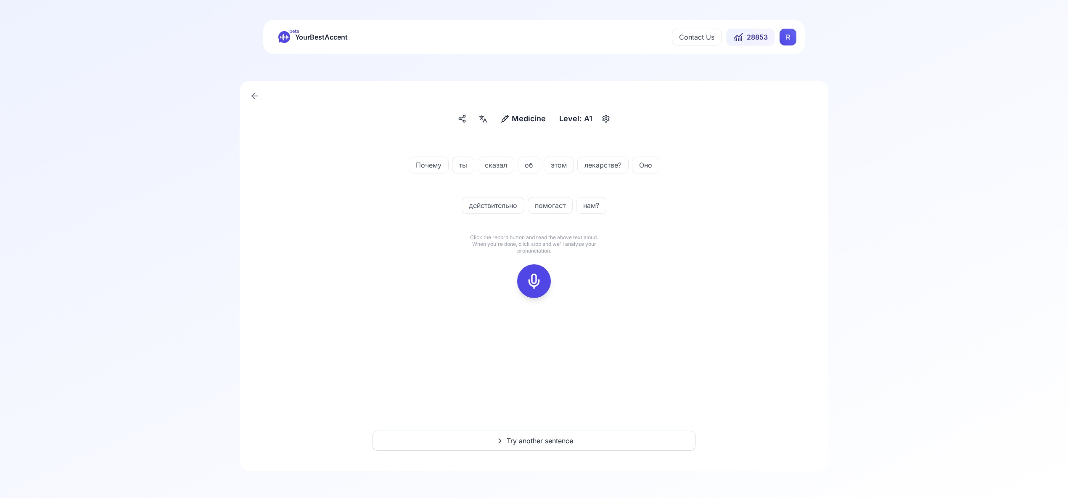
click at [540, 281] on rect at bounding box center [534, 281] width 13 height 13
click at [538, 282] on icon at bounding box center [534, 281] width 17 height 17
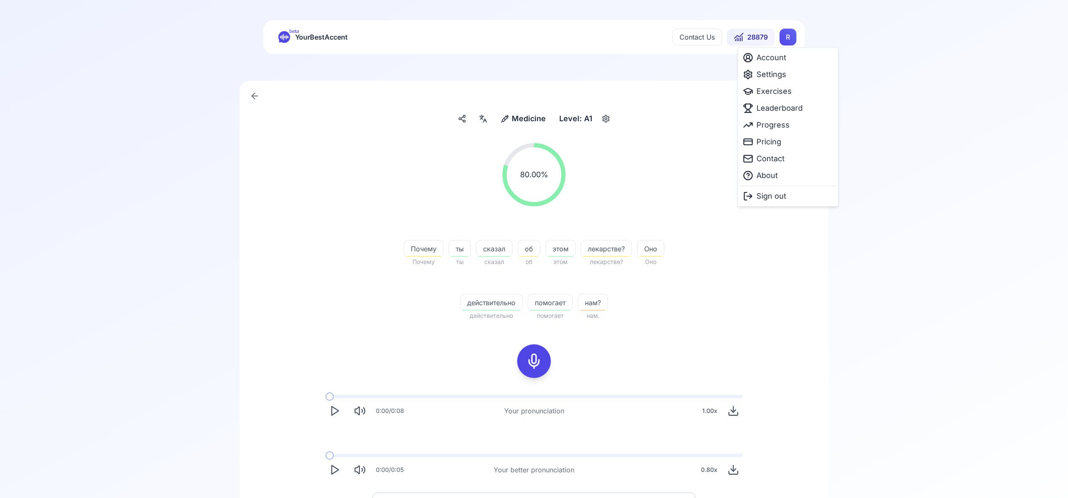
click at [790, 37] on html "beta YourBestAccent Contact Us 28879 R Medicine Medicine Level: A1 80.00 % 80.0…" at bounding box center [534, 249] width 1068 height 498
click at [774, 73] on span "Settings" at bounding box center [772, 75] width 30 height 12
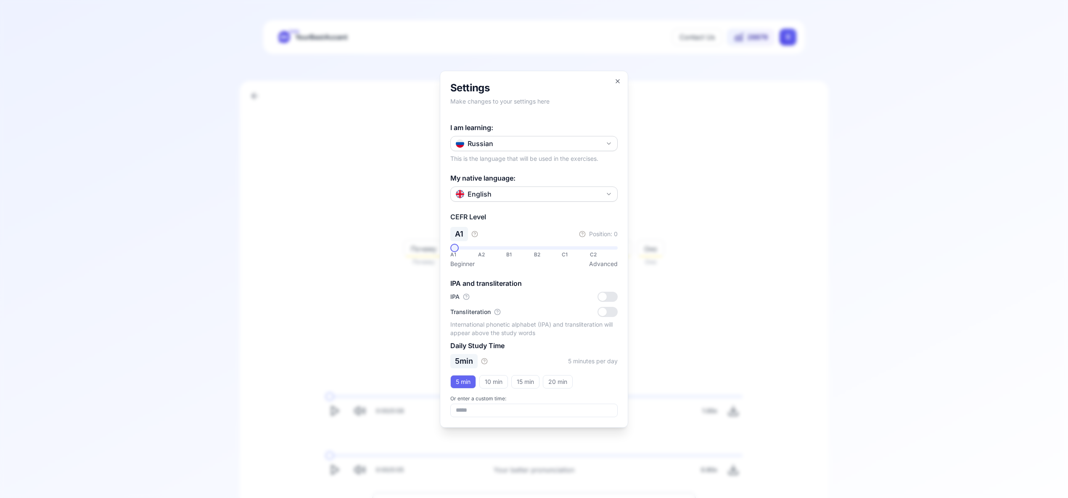
click at [609, 144] on icon "button" at bounding box center [609, 143] width 7 height 7
click at [541, 241] on div "Italian" at bounding box center [534, 238] width 163 height 15
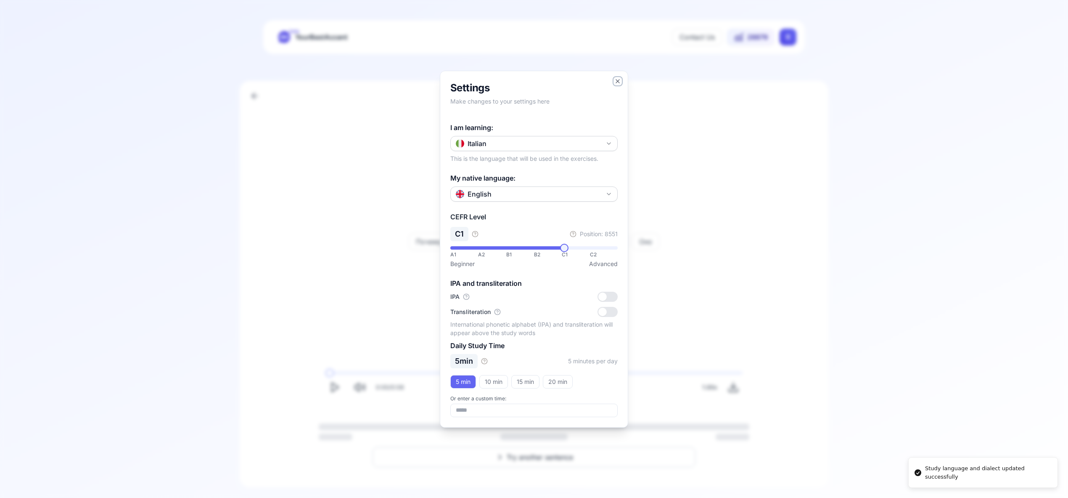
click at [616, 80] on icon "button" at bounding box center [617, 81] width 7 height 7
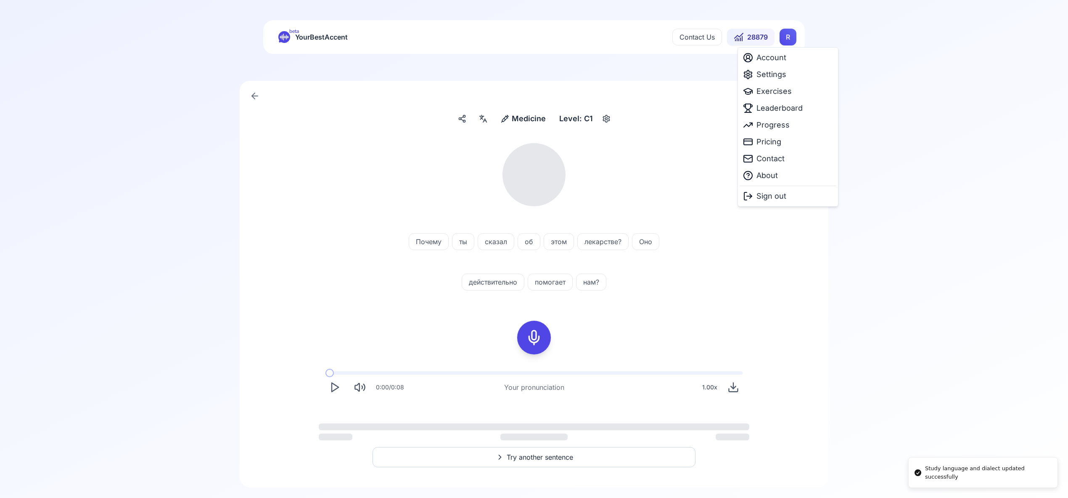
click at [793, 37] on html "Study language and dialect updated successfully beta YourBestAccent Contact Us …" at bounding box center [534, 249] width 1068 height 498
click at [787, 96] on span "Exercises" at bounding box center [774, 91] width 35 height 12
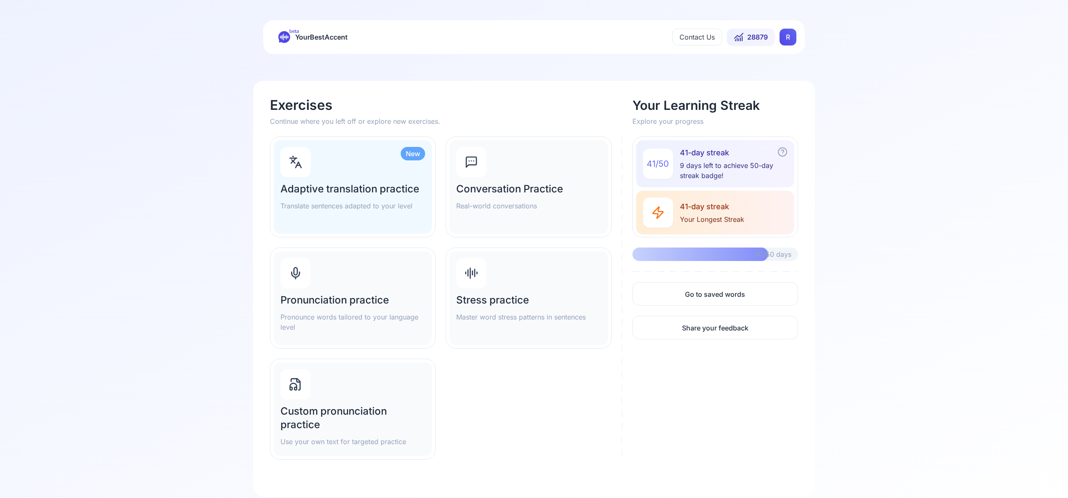
click at [327, 269] on div "Pronunciation practice Pronounce words tailored to your language level" at bounding box center [353, 297] width 158 height 93
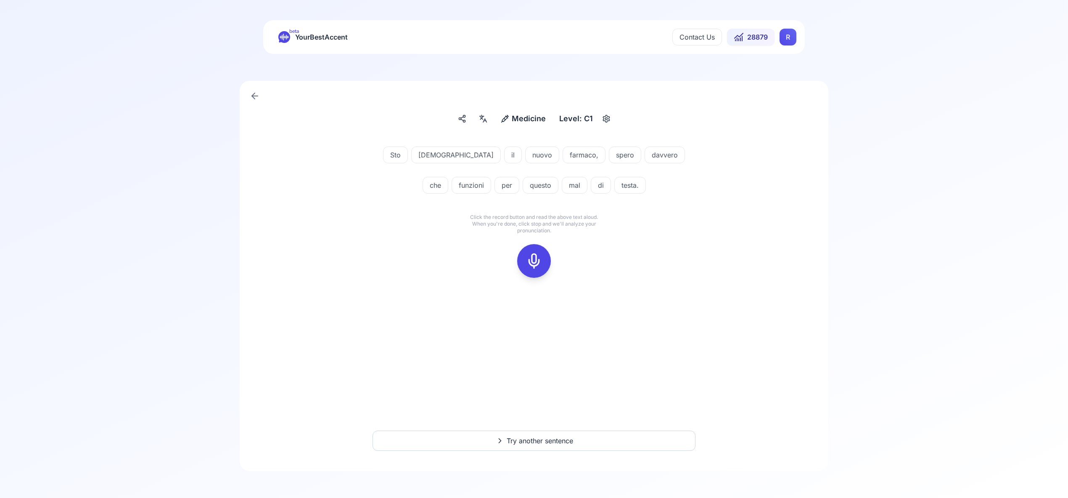
drag, startPoint x: 537, startPoint y: 259, endPoint x: 546, endPoint y: 259, distance: 9.3
click at [537, 259] on icon at bounding box center [534, 260] width 17 height 17
click at [533, 258] on icon at bounding box center [534, 260] width 17 height 17
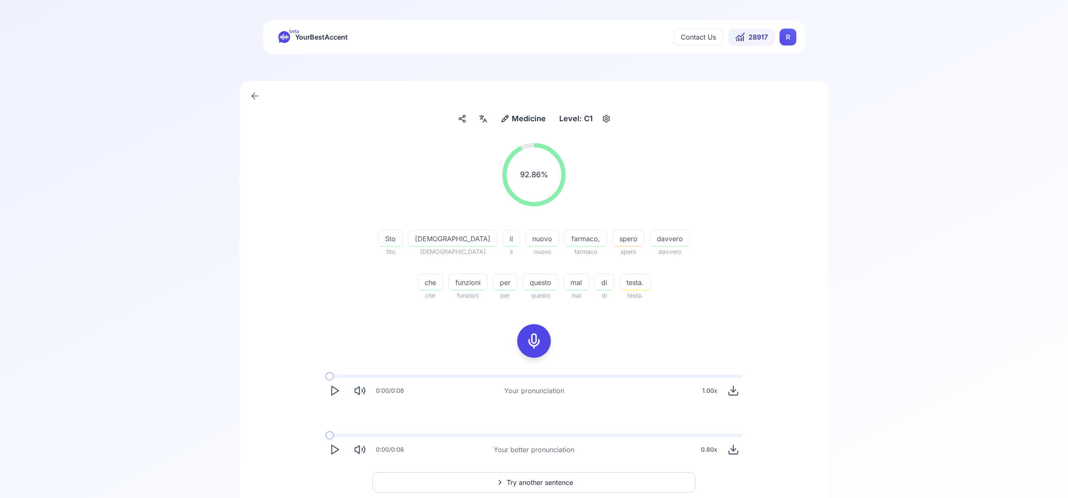
click at [538, 479] on span "Try another sentence" at bounding box center [540, 482] width 66 height 10
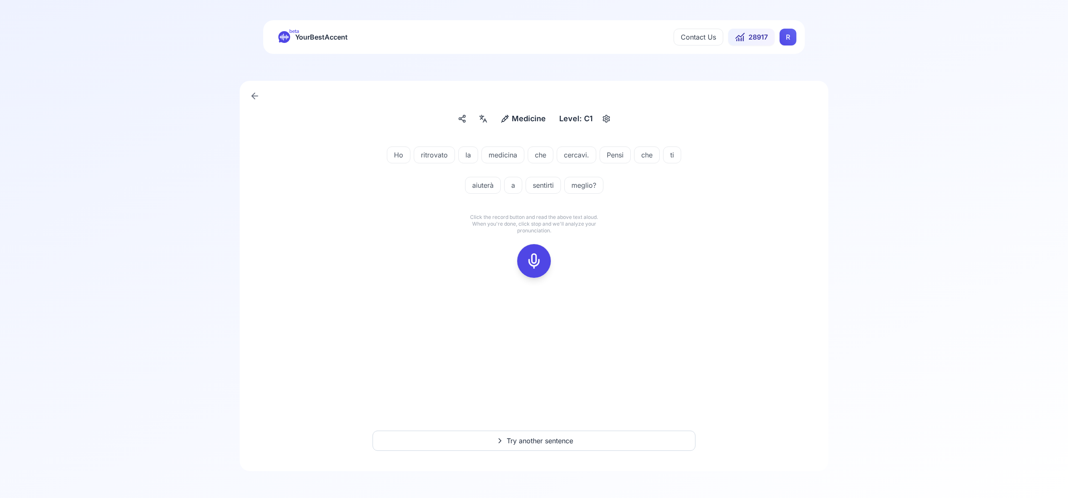
click at [535, 262] on icon at bounding box center [534, 260] width 17 height 17
click at [535, 260] on icon at bounding box center [534, 260] width 17 height 17
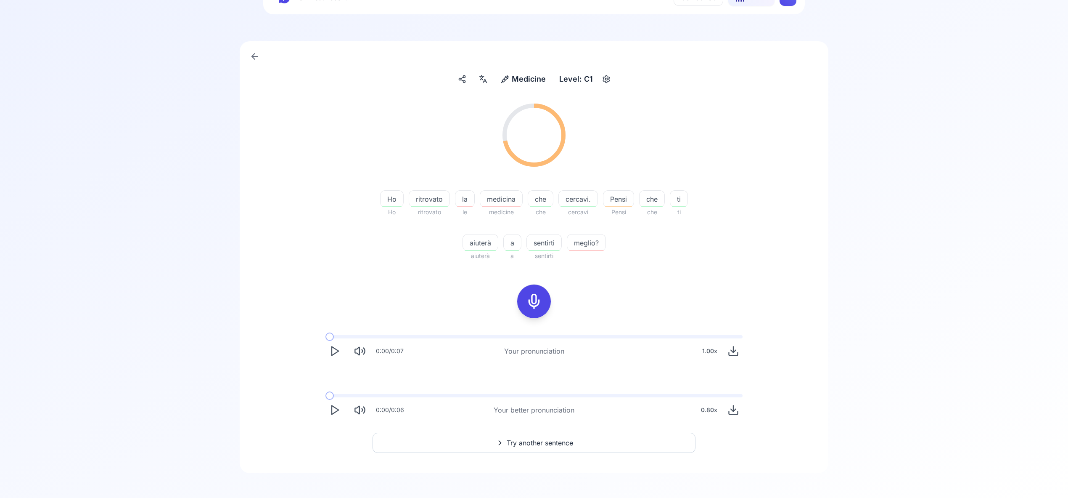
scroll to position [42, 0]
click at [548, 441] on span "Try another sentence" at bounding box center [540, 440] width 66 height 10
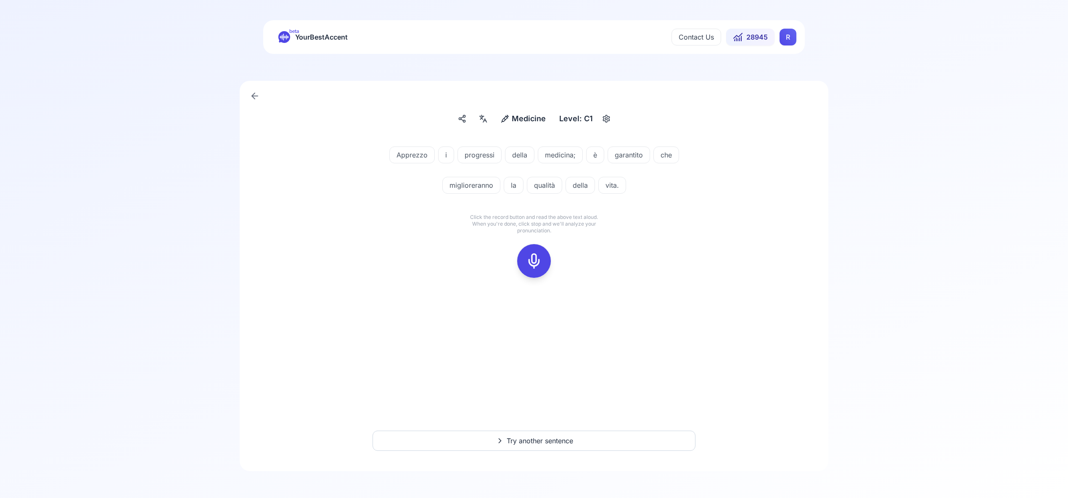
click at [534, 269] on div at bounding box center [534, 261] width 20 height 34
click at [536, 272] on div at bounding box center [534, 261] width 20 height 34
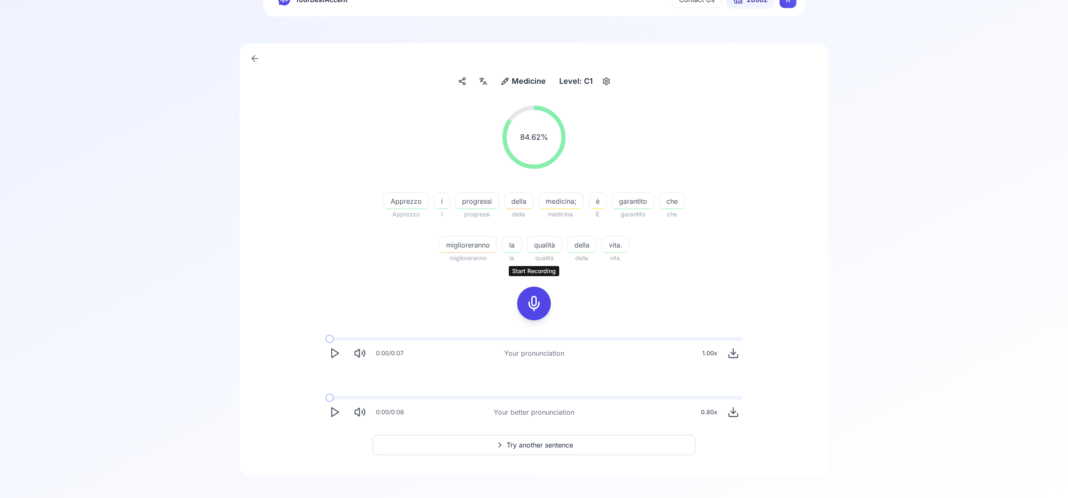
scroll to position [42, 0]
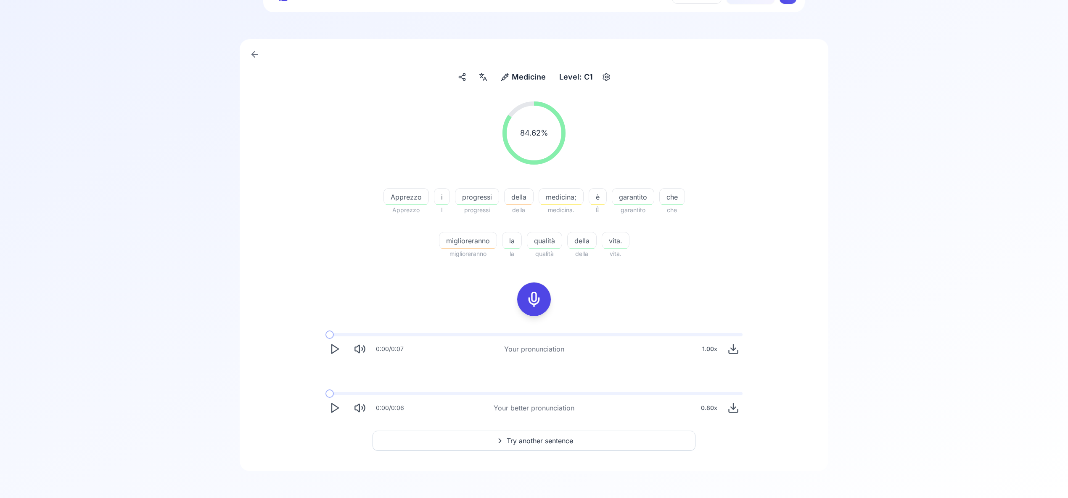
click at [559, 441] on span "Try another sentence" at bounding box center [540, 440] width 66 height 10
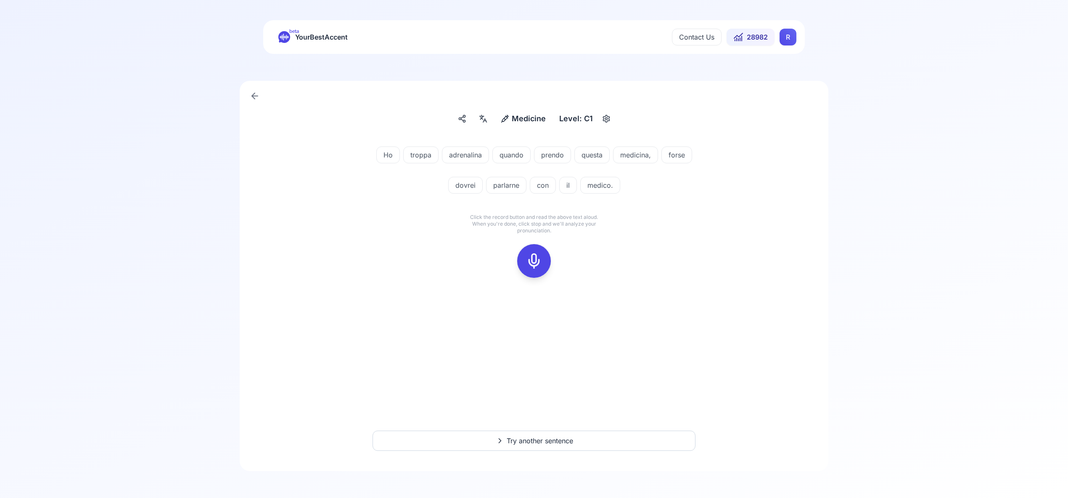
click at [533, 261] on icon at bounding box center [534, 260] width 17 height 17
click at [533, 264] on icon at bounding box center [534, 260] width 17 height 17
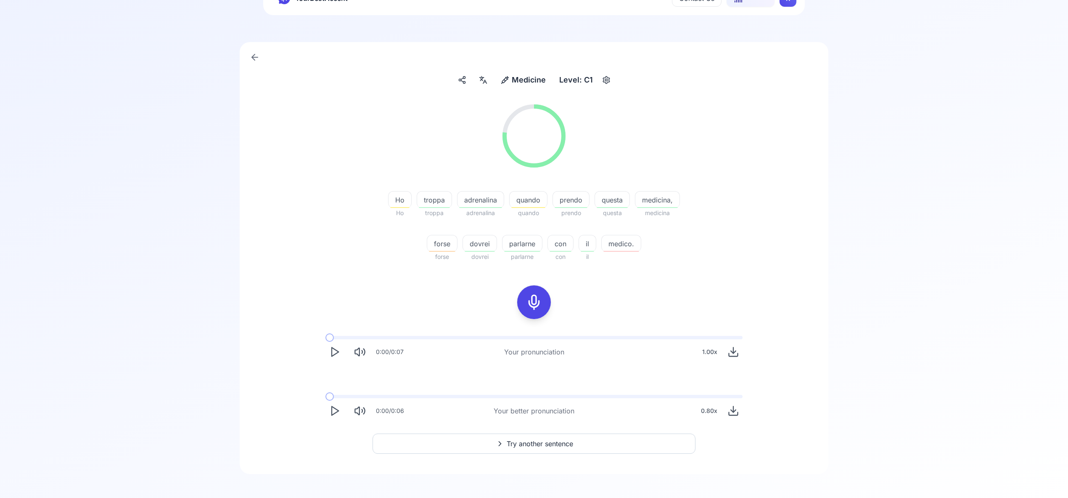
scroll to position [42, 0]
click at [548, 441] on span "Try another sentence" at bounding box center [540, 440] width 66 height 10
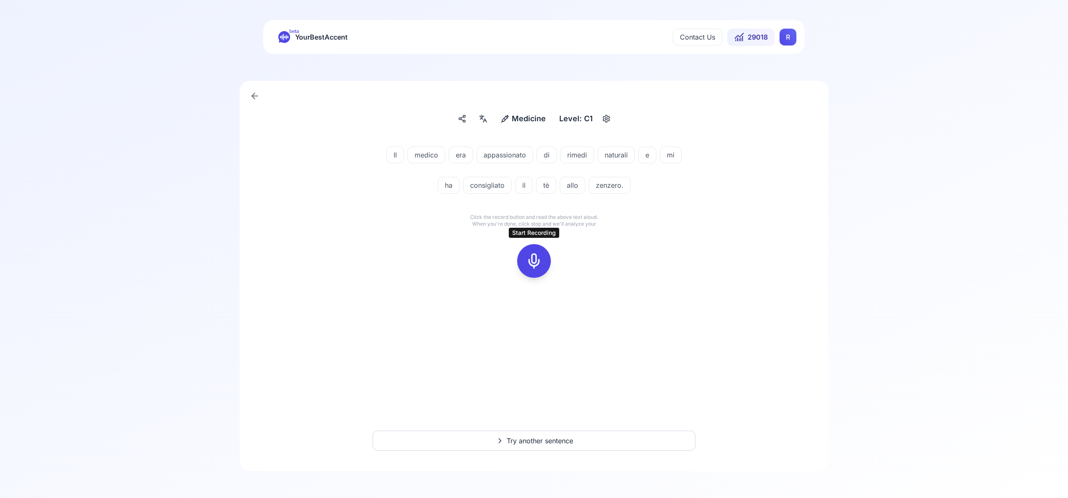
click at [536, 261] on icon at bounding box center [534, 260] width 17 height 17
click at [535, 259] on icon at bounding box center [534, 260] width 17 height 17
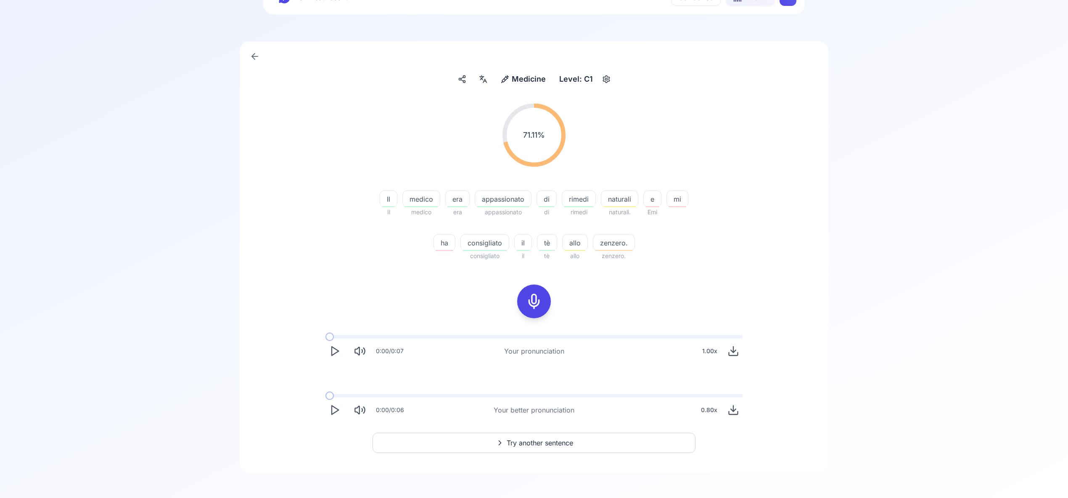
scroll to position [39, 0]
click at [539, 442] on span "Try another sentence" at bounding box center [540, 443] width 66 height 10
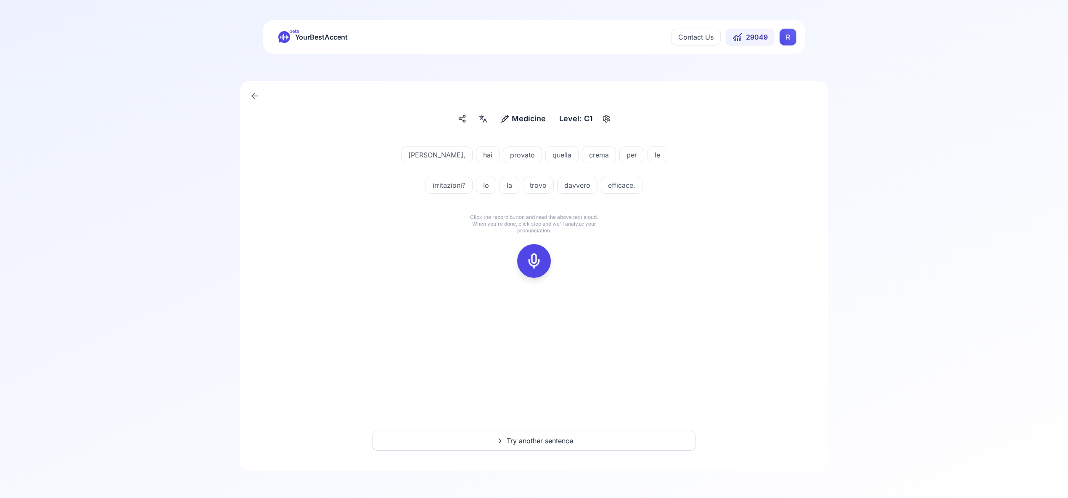
click at [535, 257] on icon at bounding box center [534, 260] width 17 height 17
click at [535, 254] on rect at bounding box center [534, 260] width 13 height 13
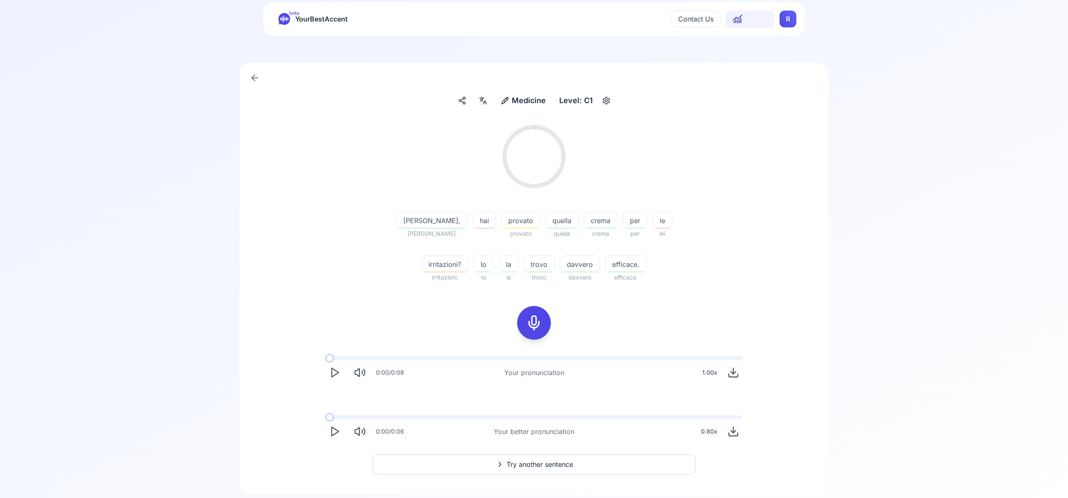
scroll to position [42, 0]
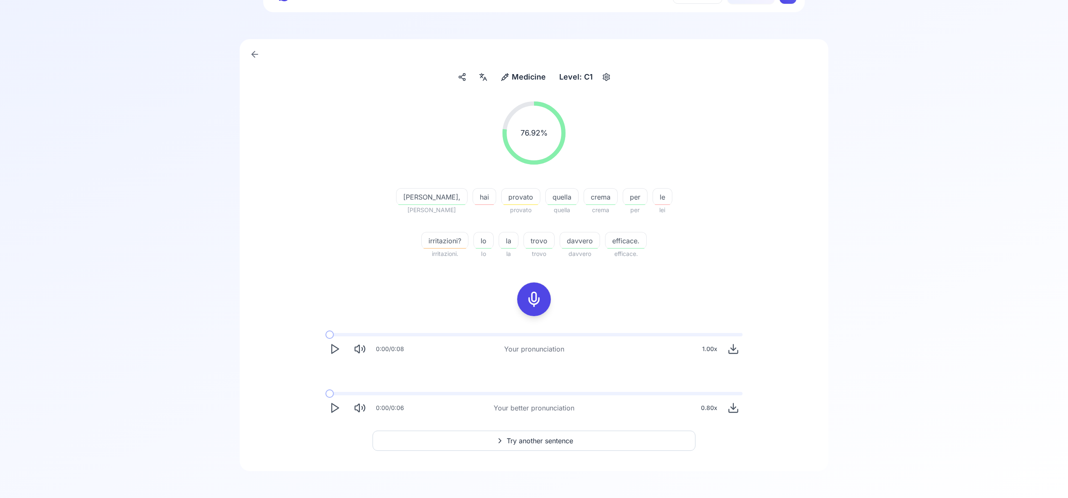
click at [530, 439] on span "Try another sentence" at bounding box center [540, 440] width 66 height 10
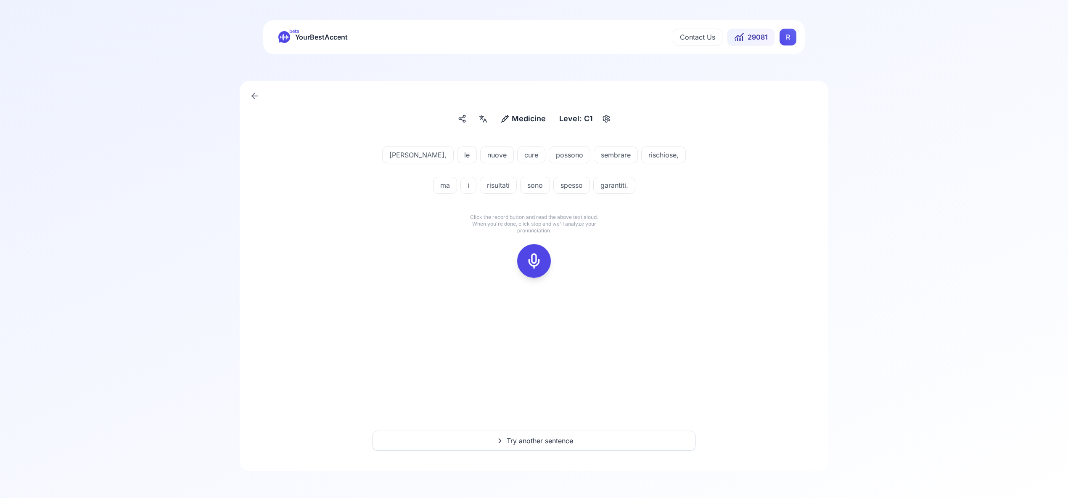
click at [538, 257] on icon at bounding box center [534, 260] width 17 height 17
click at [536, 259] on icon at bounding box center [534, 260] width 17 height 17
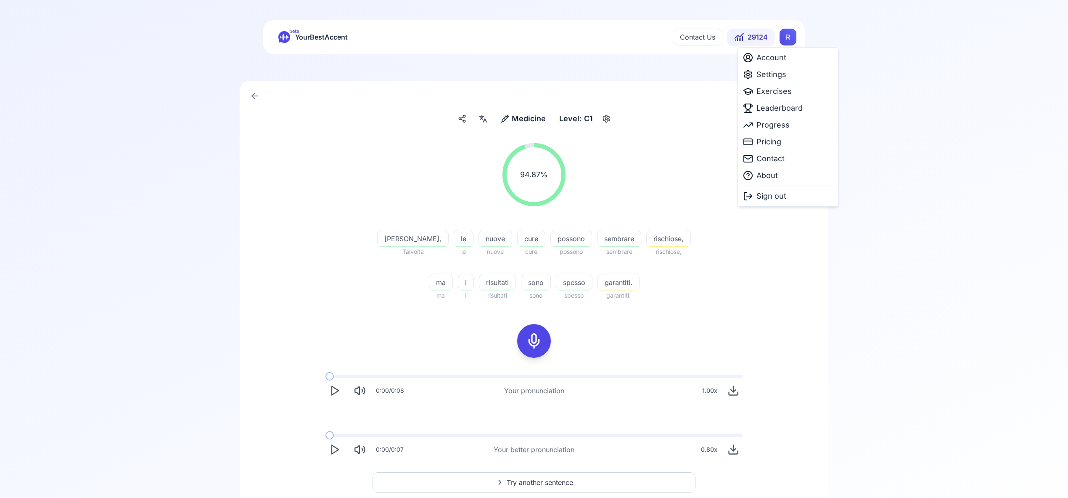
click at [784, 38] on html "beta YourBestAccent Contact Us 29124 R Medicine Medicine Level: C1 94.87 % 94.8…" at bounding box center [534, 249] width 1068 height 498
click at [778, 110] on span "Leaderboard" at bounding box center [780, 108] width 46 height 12
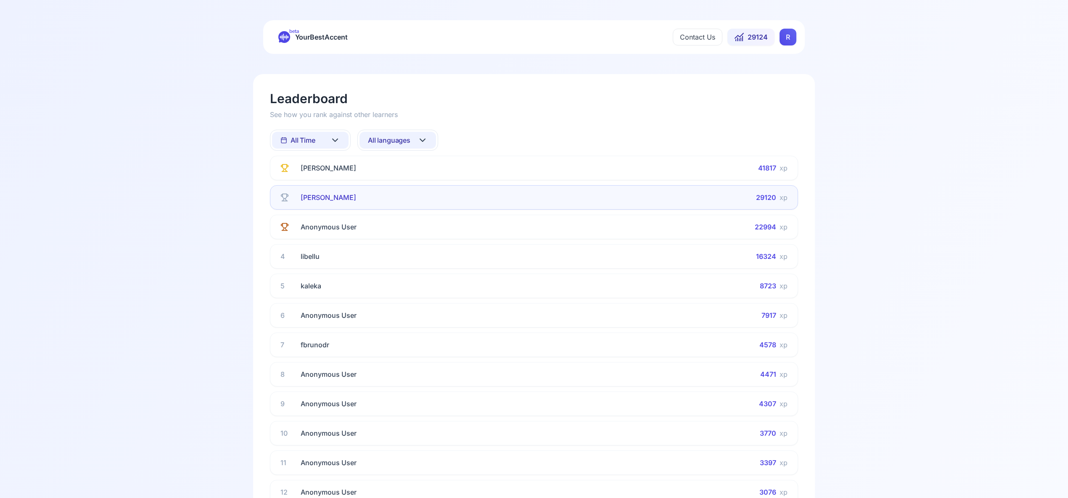
click at [424, 138] on icon at bounding box center [423, 140] width 10 height 10
click at [402, 205] on div "Spanish" at bounding box center [398, 207] width 77 height 15
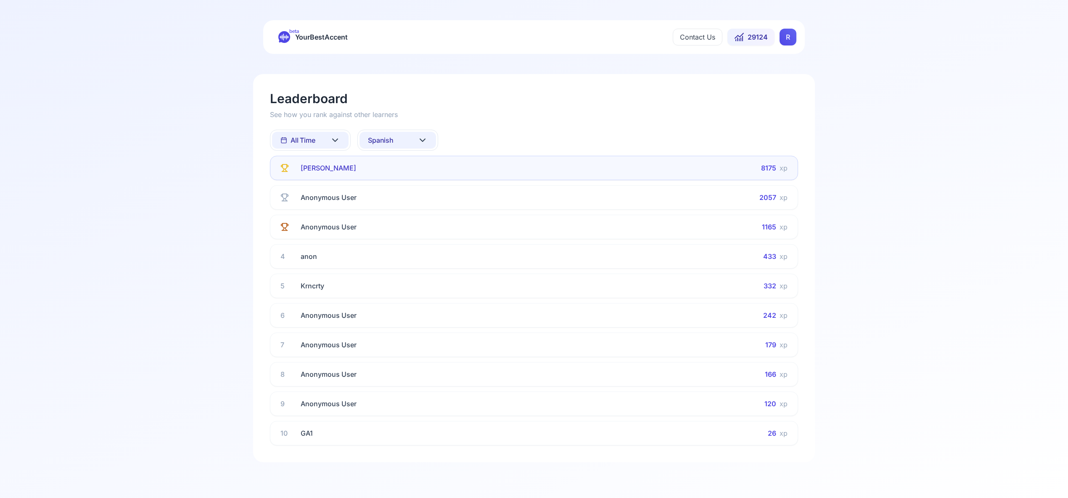
click at [423, 139] on icon at bounding box center [423, 140] width 10 height 10
click at [409, 224] on div "French" at bounding box center [398, 222] width 77 height 15
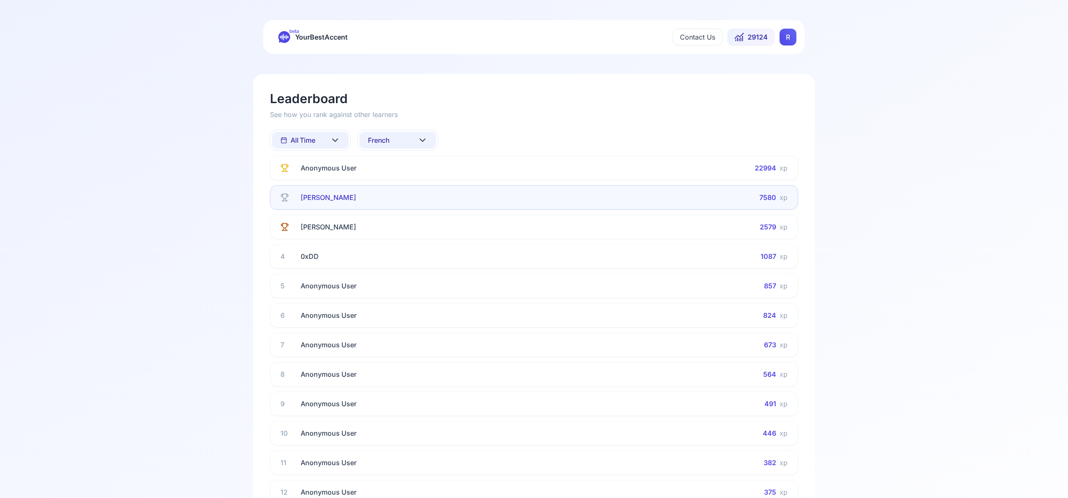
click at [424, 138] on icon at bounding box center [423, 140] width 10 height 10
click at [414, 229] on div "Italian" at bounding box center [398, 229] width 77 height 15
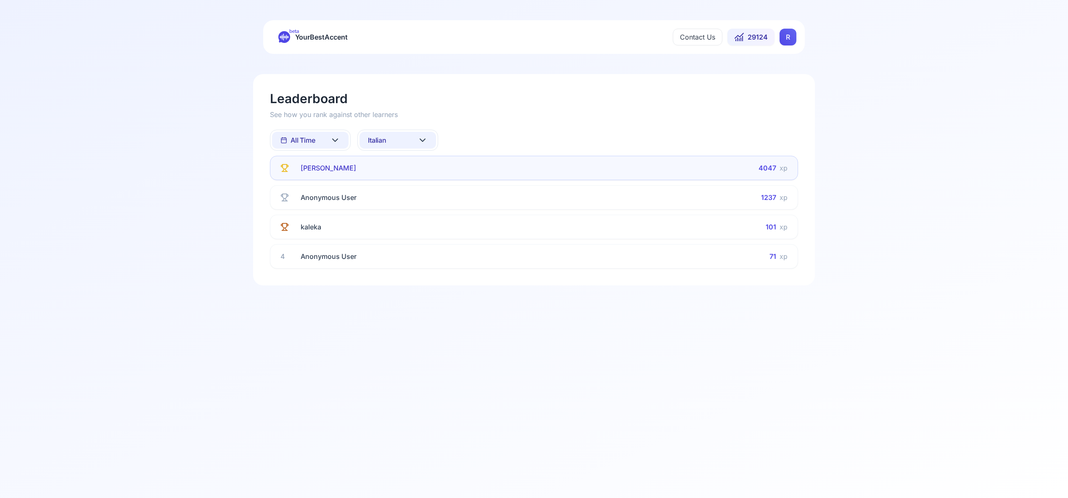
click at [427, 139] on icon at bounding box center [423, 140] width 10 height 10
click at [413, 228] on div "Portuguese" at bounding box center [398, 228] width 77 height 15
click at [424, 138] on icon at bounding box center [423, 140] width 10 height 10
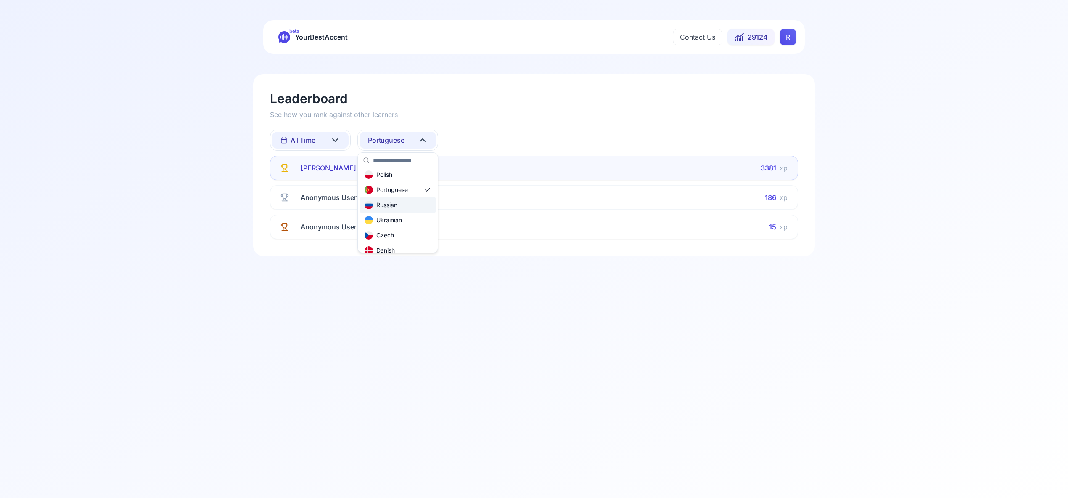
click at [407, 204] on div "Russian" at bounding box center [398, 204] width 77 height 15
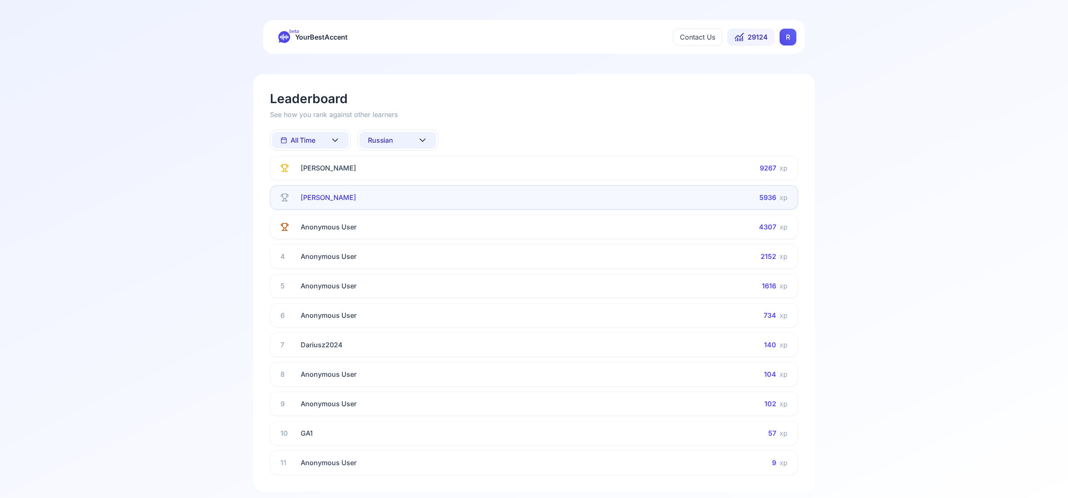
click at [334, 139] on icon at bounding box center [335, 140] width 10 height 10
click at [329, 174] on div "This Week" at bounding box center [310, 176] width 77 height 15
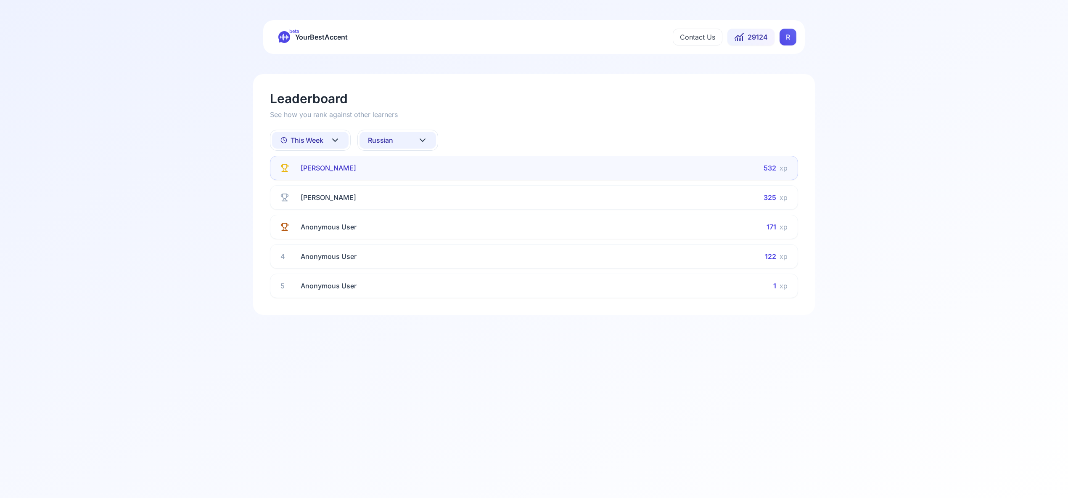
click at [421, 140] on icon at bounding box center [423, 140] width 10 height 10
click at [410, 207] on div "Spanish" at bounding box center [398, 207] width 77 height 15
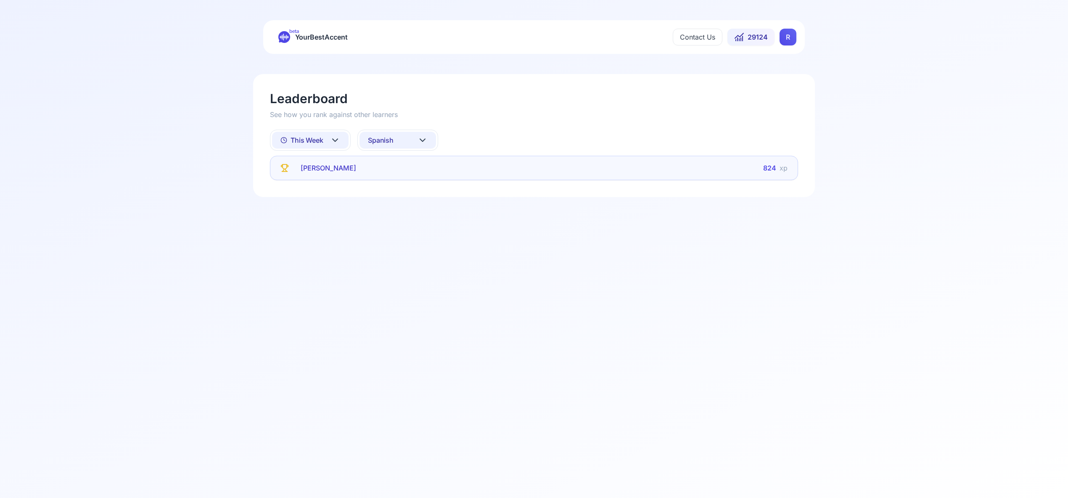
click at [423, 139] on icon at bounding box center [423, 140] width 10 height 10
click at [412, 224] on div "French" at bounding box center [398, 222] width 77 height 15
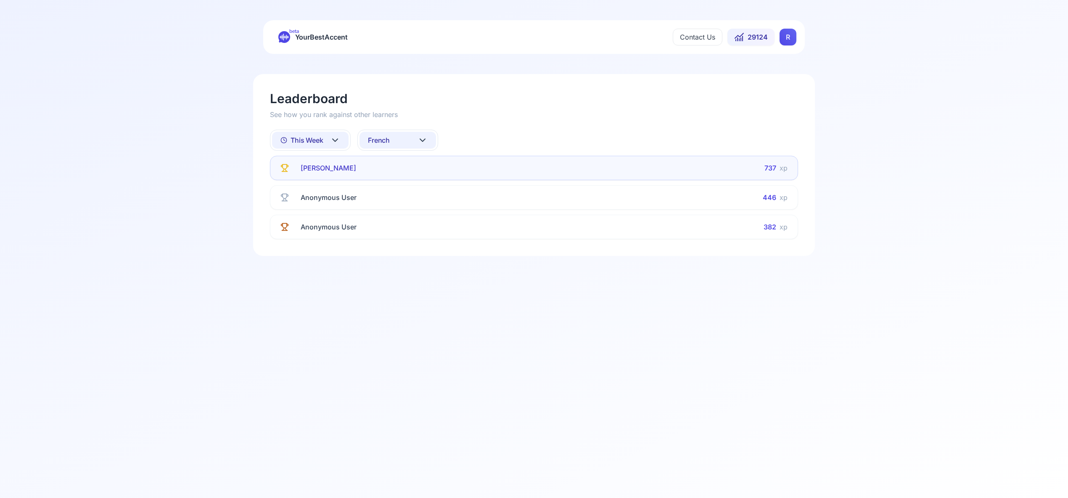
click at [423, 140] on icon at bounding box center [422, 140] width 5 height 3
click at [418, 219] on div "Italian" at bounding box center [398, 214] width 77 height 15
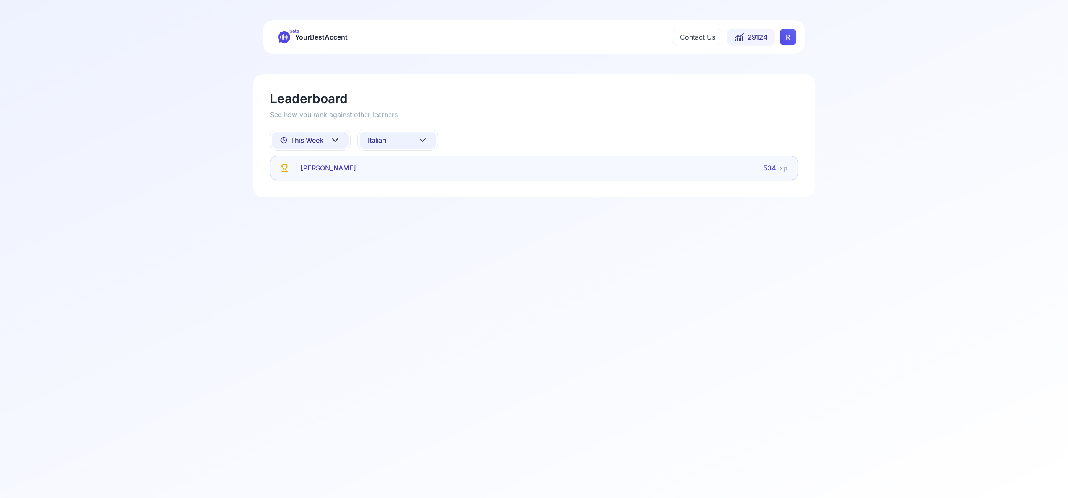
click at [422, 140] on icon at bounding box center [422, 140] width 5 height 3
click at [414, 181] on div "Portuguese" at bounding box center [398, 181] width 77 height 15
click at [333, 140] on icon at bounding box center [335, 140] width 10 height 10
click at [337, 166] on div "All Time" at bounding box center [310, 161] width 77 height 15
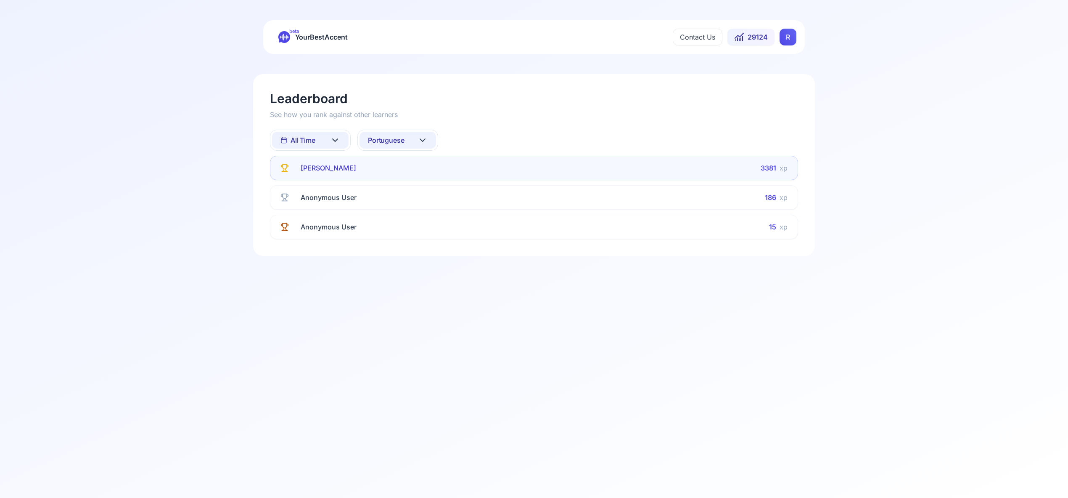
click at [422, 139] on icon at bounding box center [423, 140] width 10 height 10
click at [410, 173] on div "All languages" at bounding box center [398, 177] width 77 height 15
